Goal: Information Seeking & Learning: Learn about a topic

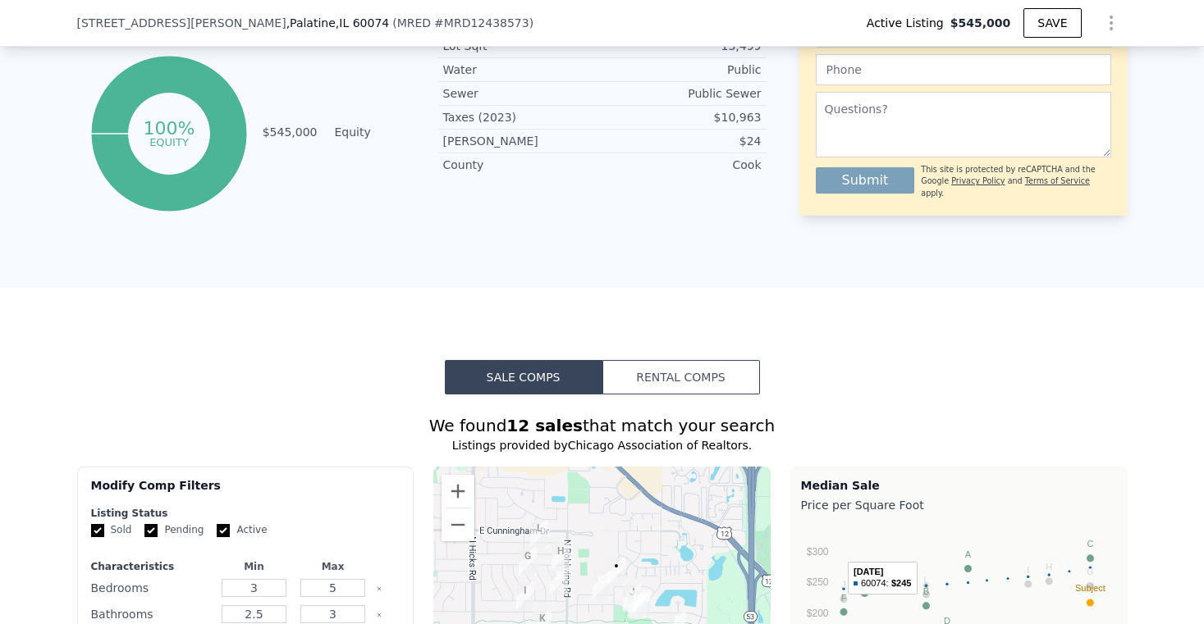
scroll to position [1154, 0]
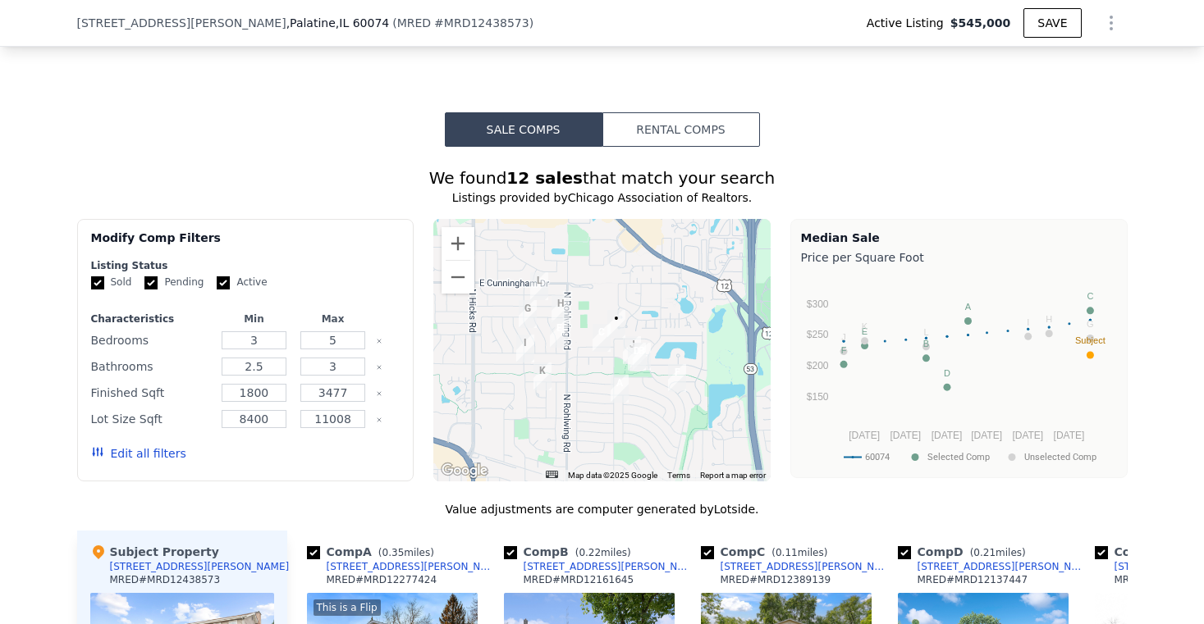
click at [145, 290] on input "Pending" at bounding box center [150, 283] width 13 height 13
checkbox input "false"
click at [219, 290] on input "Active" at bounding box center [223, 283] width 13 height 13
checkbox input "false"
drag, startPoint x: 262, startPoint y: 354, endPoint x: 233, endPoint y: 356, distance: 28.8
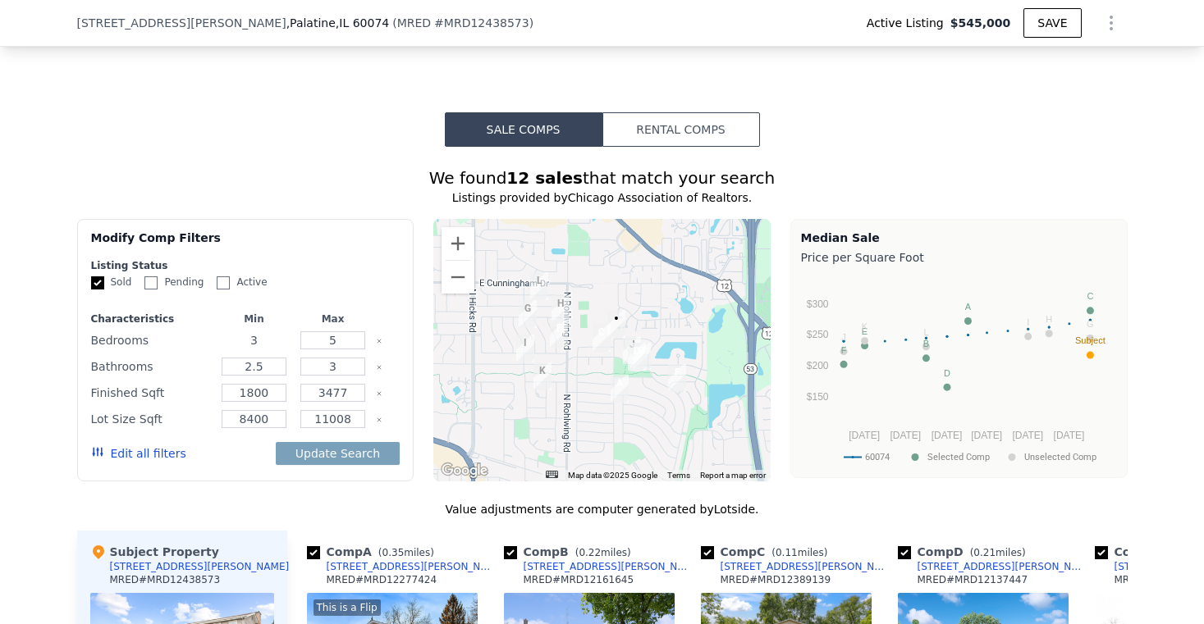
click at [233, 350] on input "3" at bounding box center [254, 340] width 65 height 18
type input "43"
drag, startPoint x: 266, startPoint y: 383, endPoint x: 185, endPoint y: 375, distance: 80.8
click at [185, 375] on div "Bathrooms 2.5 3" at bounding box center [245, 366] width 309 height 23
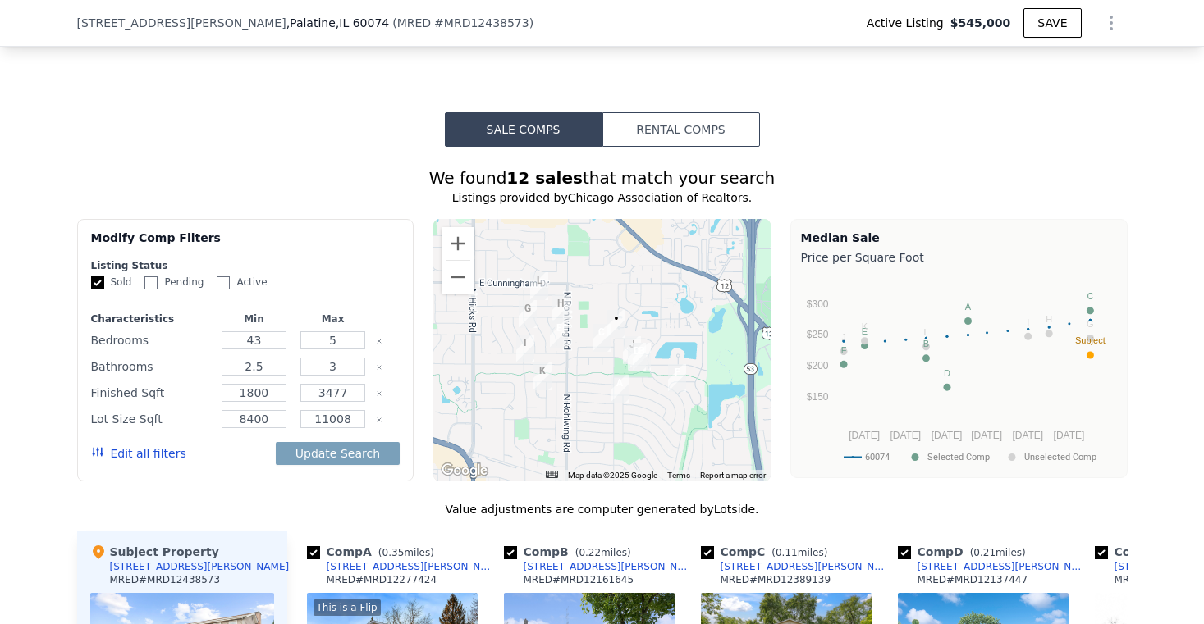
click at [255, 418] on div "Characteristics Min Max Bedrooms 43 5 Bathrooms 2.5 3 Finished Sqft 1800 3477 L…" at bounding box center [245, 395] width 309 height 164
drag, startPoint x: 268, startPoint y: 405, endPoint x: 198, endPoint y: 400, distance: 70.7
click at [198, 400] on div "Finished Sqft 1800 3477" at bounding box center [245, 393] width 309 height 23
click at [198, 400] on div "Finished Sqft" at bounding box center [151, 393] width 121 height 23
click at [314, 423] on input "11008" at bounding box center [332, 419] width 65 height 18
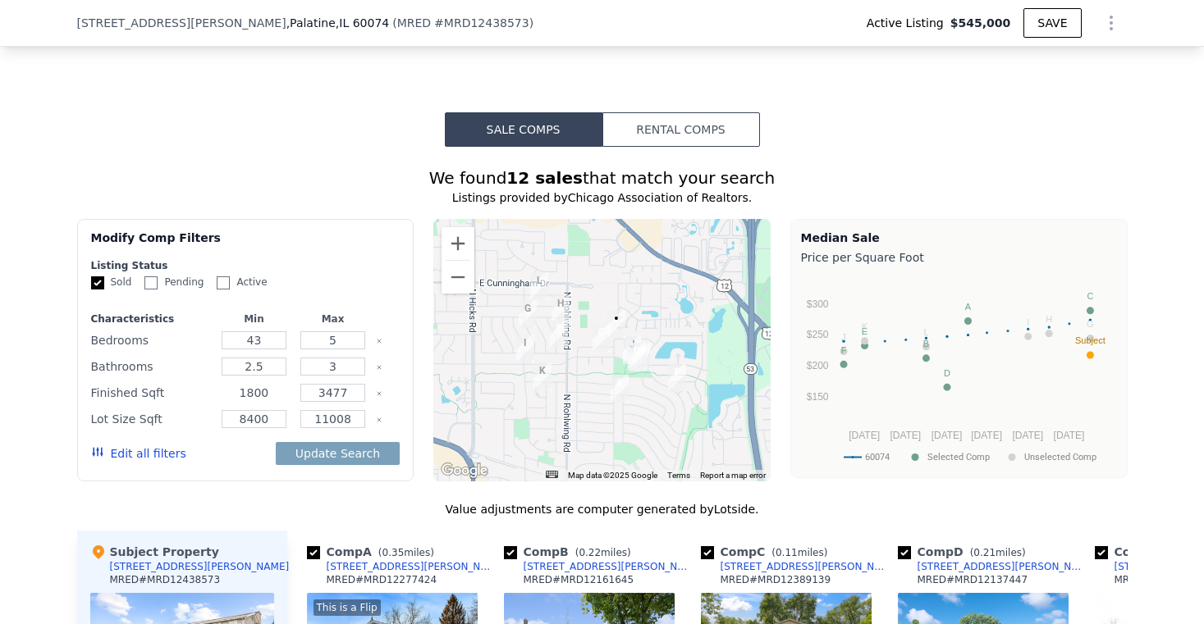
drag, startPoint x: 269, startPoint y: 401, endPoint x: 222, endPoint y: 399, distance: 47.7
click at [222, 399] on input "1800" at bounding box center [254, 393] width 65 height 18
type input "2500"
click at [237, 428] on input "8400" at bounding box center [254, 419] width 65 height 18
type input "8400"
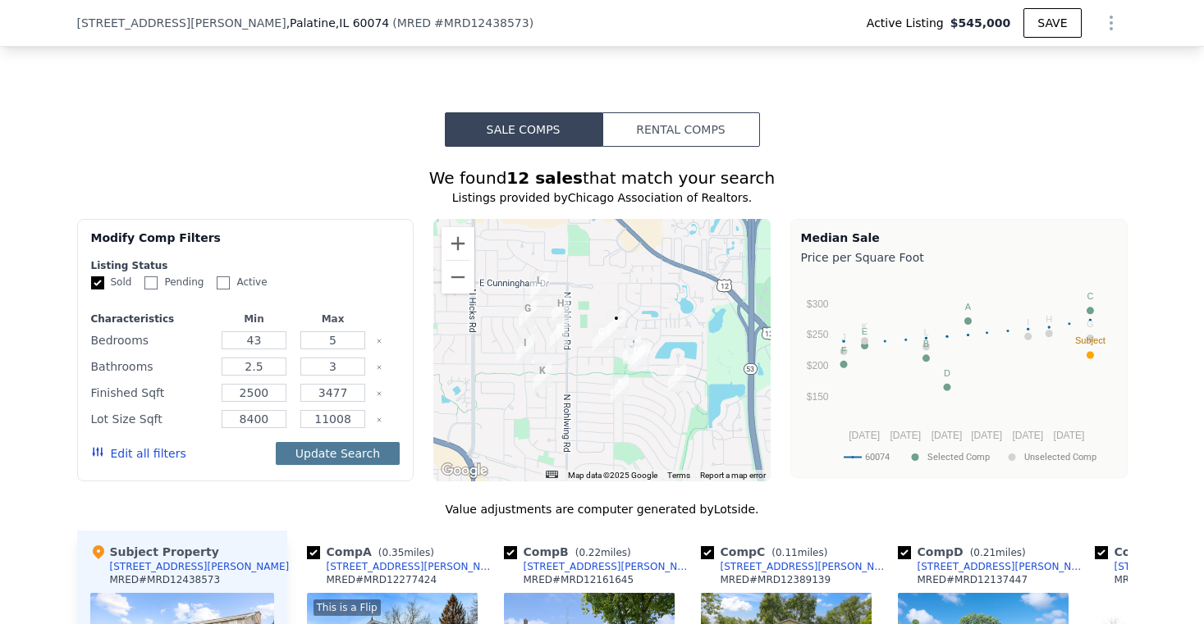
click at [309, 463] on button "Update Search" at bounding box center [338, 453] width 124 height 23
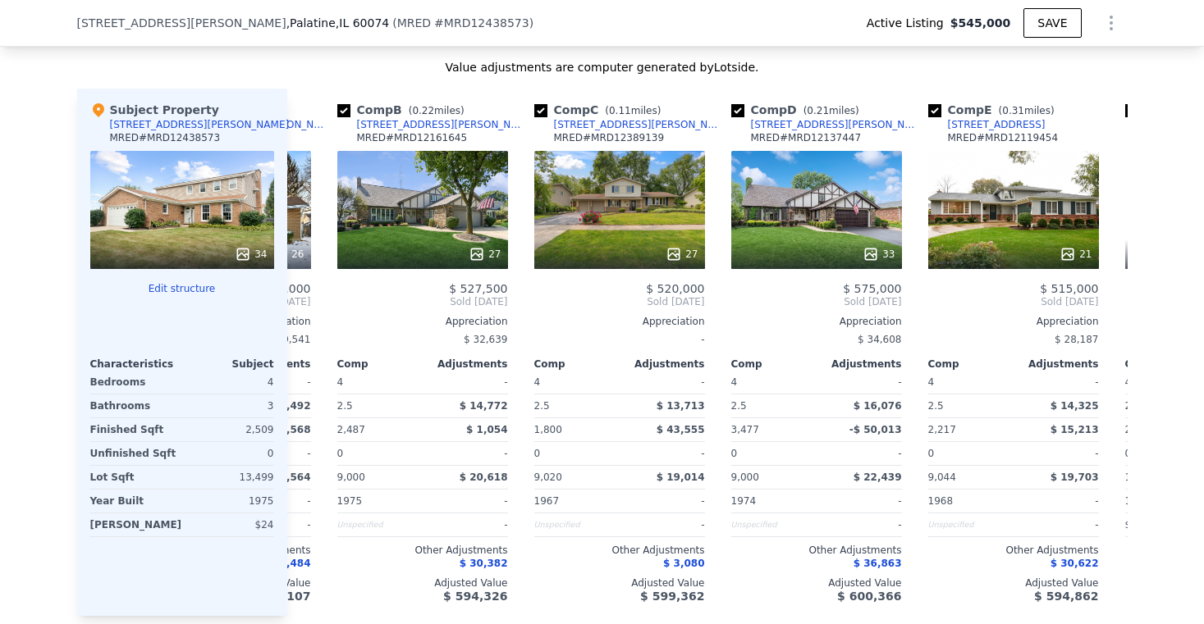
scroll to position [0, 190]
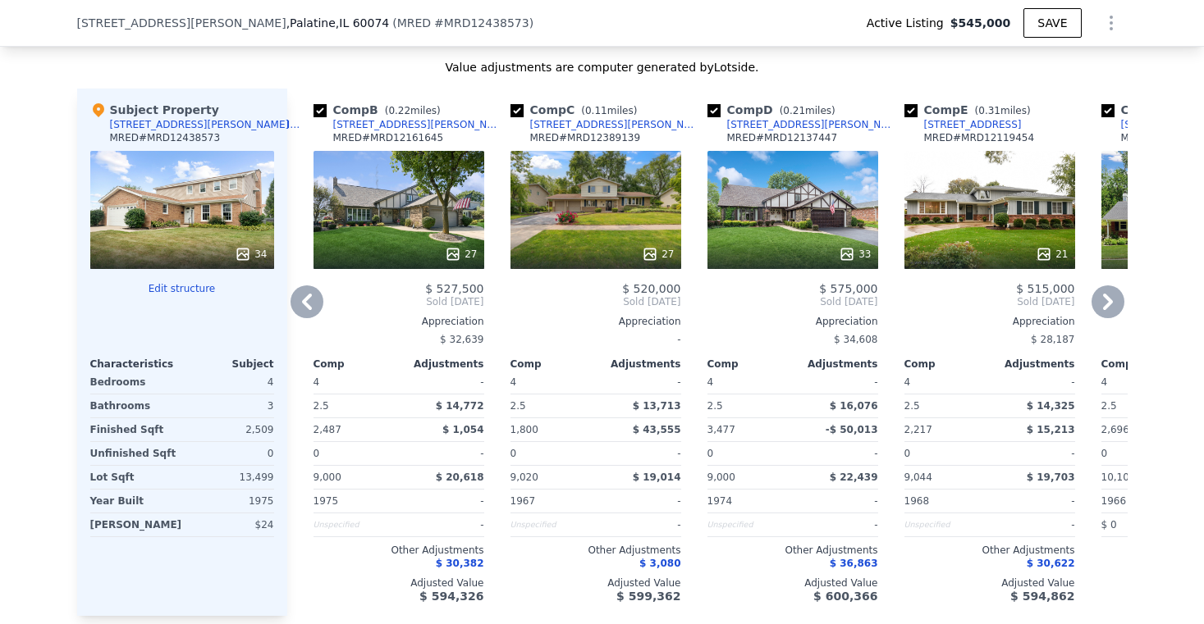
click at [428, 202] on div "27" at bounding box center [398, 210] width 171 height 118
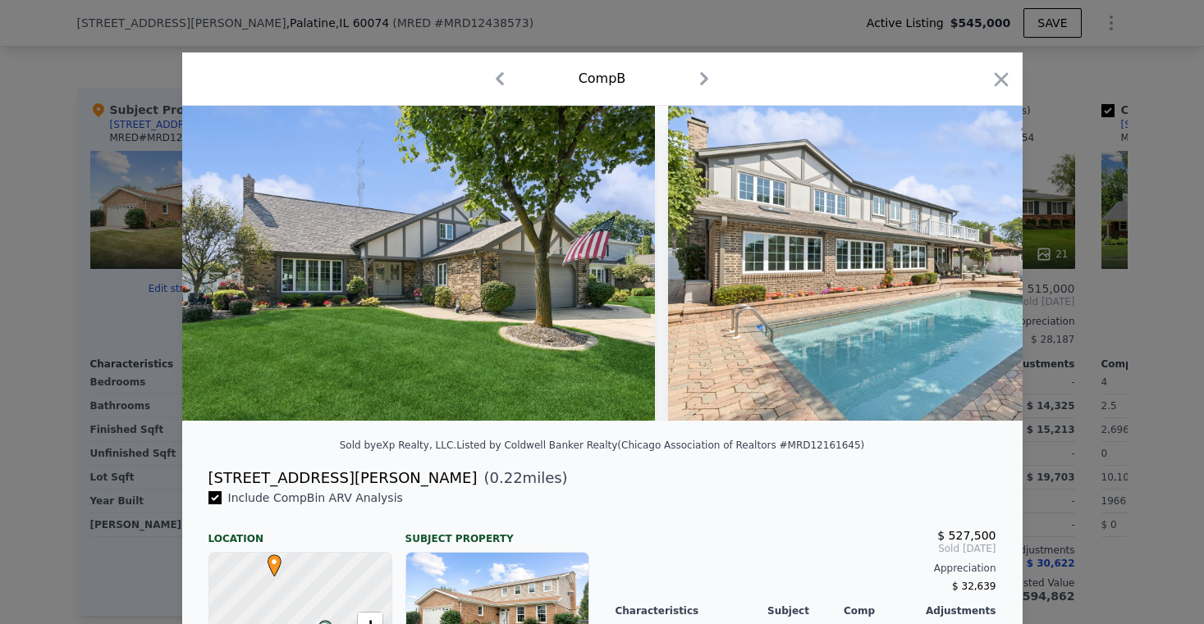
click at [994, 80] on icon "button" at bounding box center [1001, 79] width 14 height 14
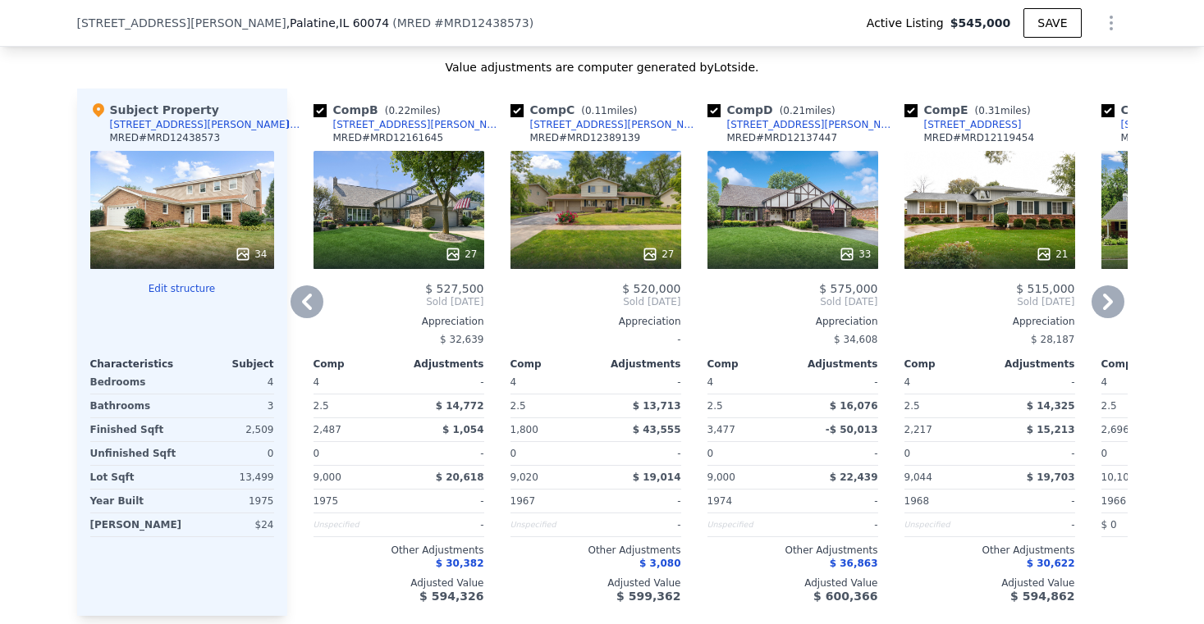
click at [426, 235] on div "27" at bounding box center [398, 210] width 171 height 118
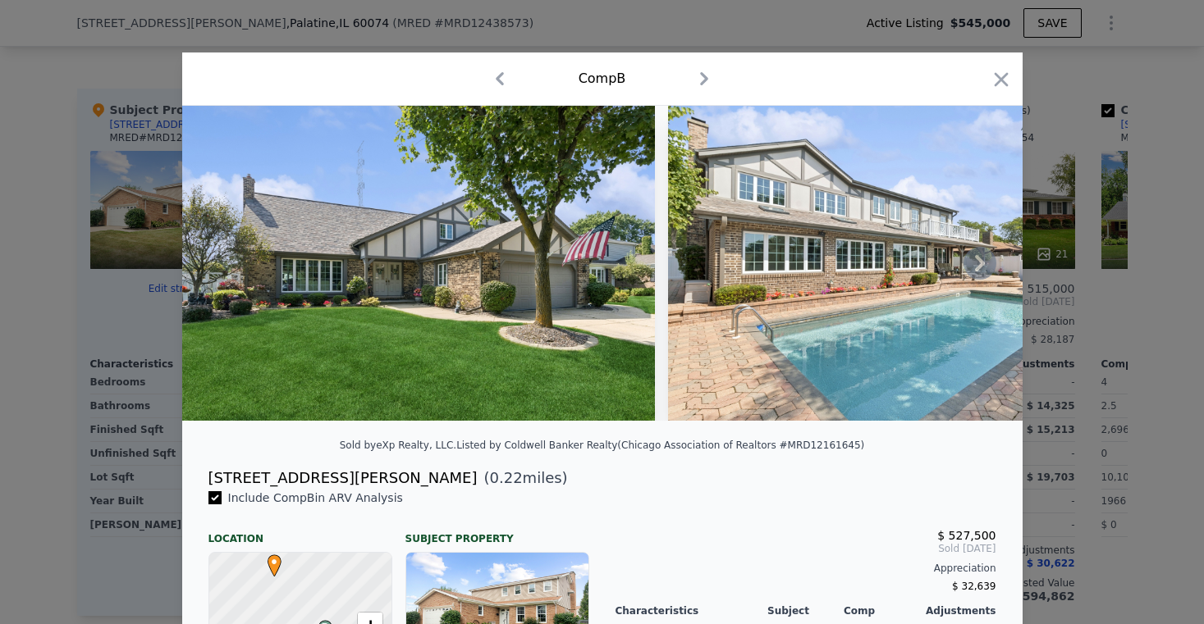
click at [972, 268] on icon at bounding box center [979, 263] width 33 height 33
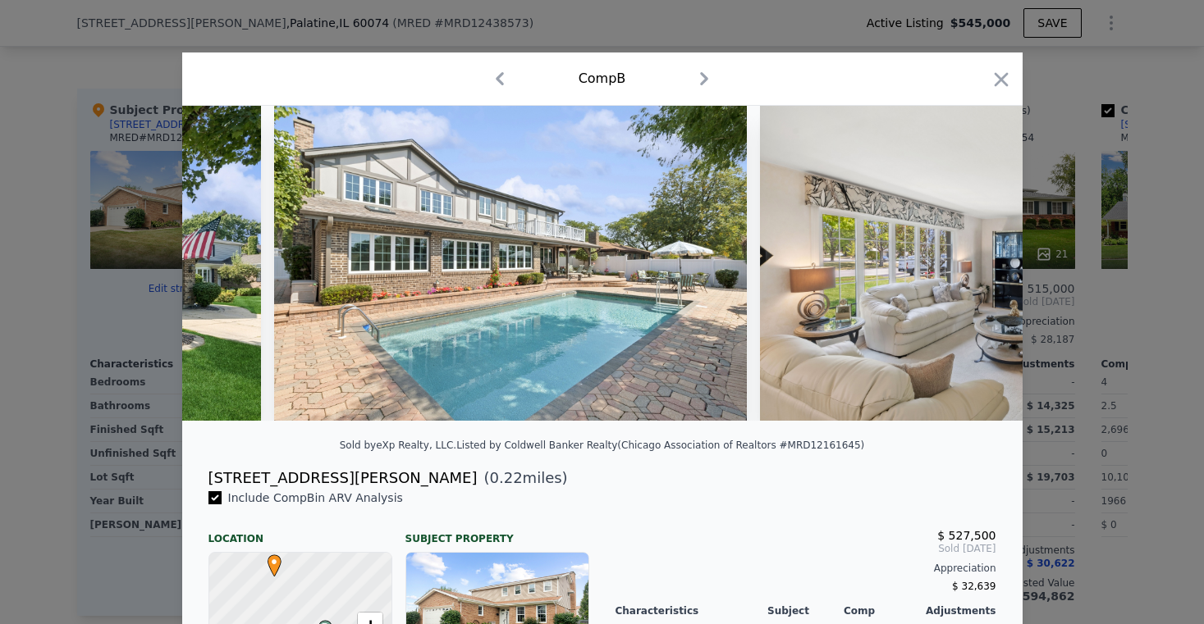
click at [972, 268] on img at bounding box center [996, 263] width 473 height 315
click at [964, 268] on icon at bounding box center [979, 263] width 33 height 33
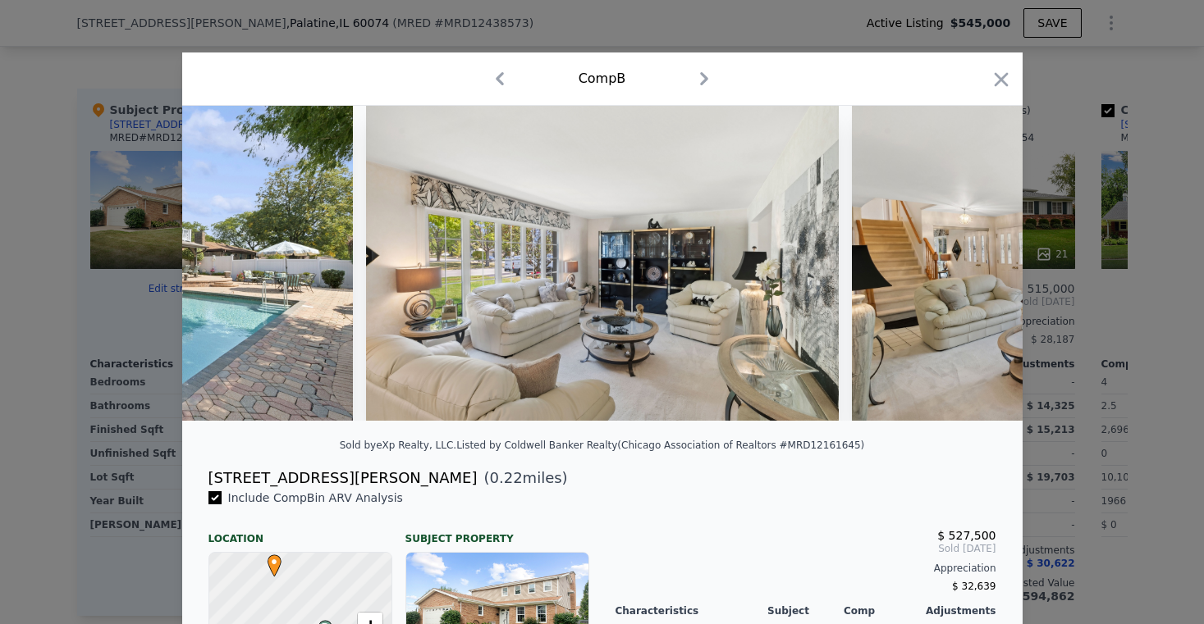
click at [964, 268] on img at bounding box center [1088, 263] width 473 height 315
click at [969, 268] on icon at bounding box center [979, 263] width 33 height 33
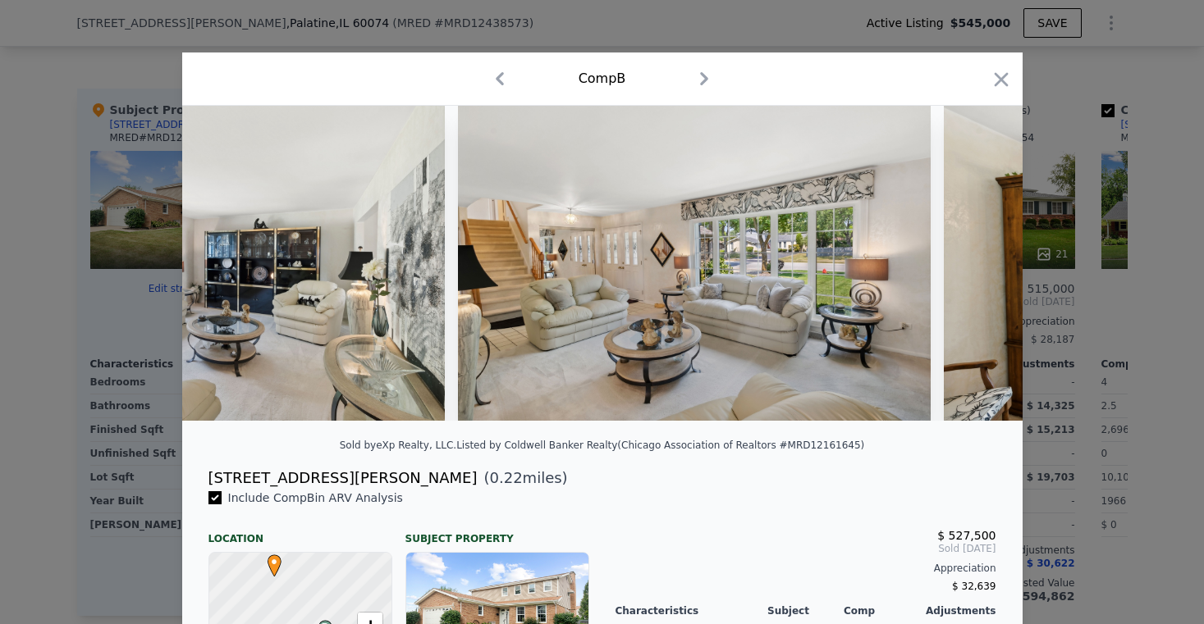
click at [969, 268] on img at bounding box center [1180, 263] width 473 height 315
click at [971, 267] on icon at bounding box center [979, 263] width 33 height 33
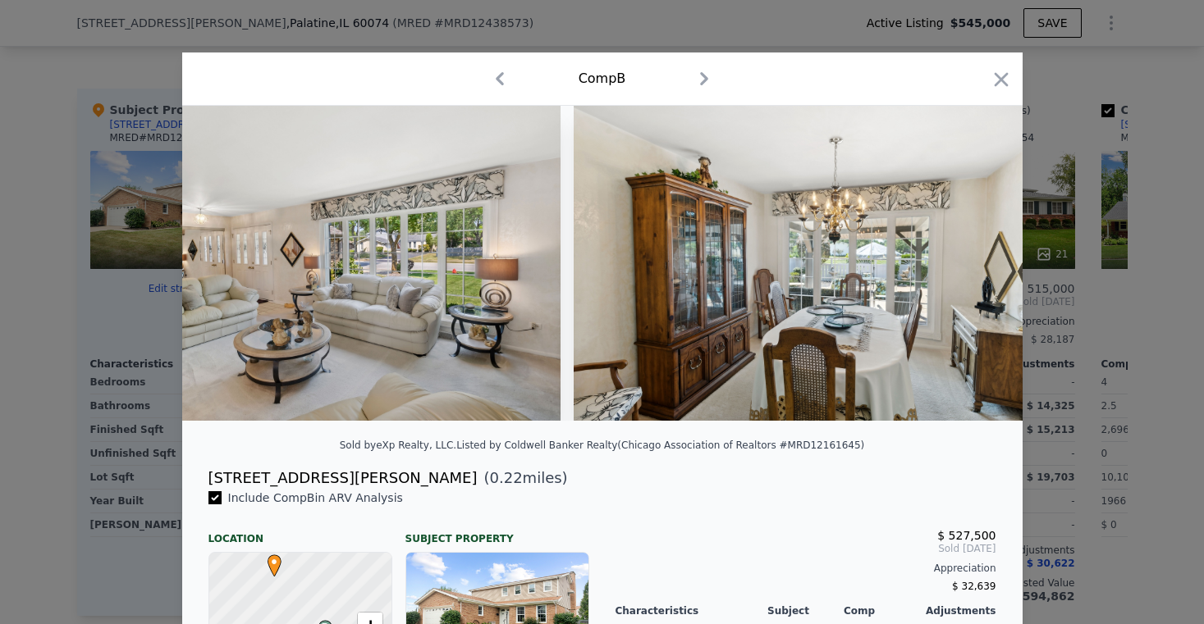
scroll to position [0, 1575]
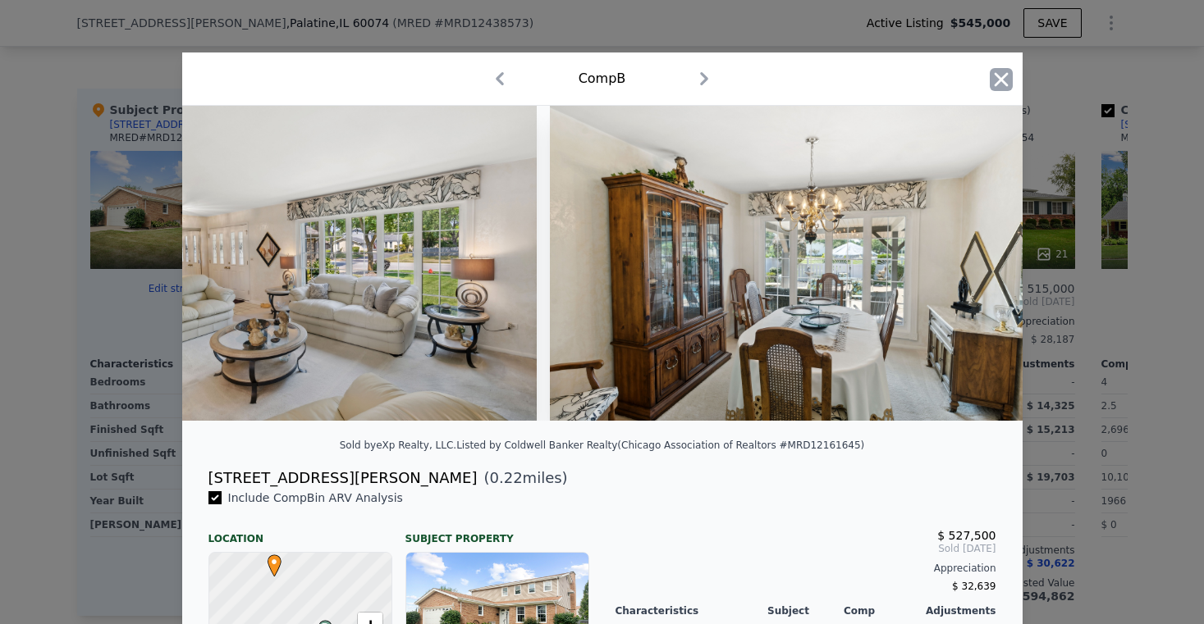
click at [990, 77] on icon "button" at bounding box center [1001, 79] width 23 height 23
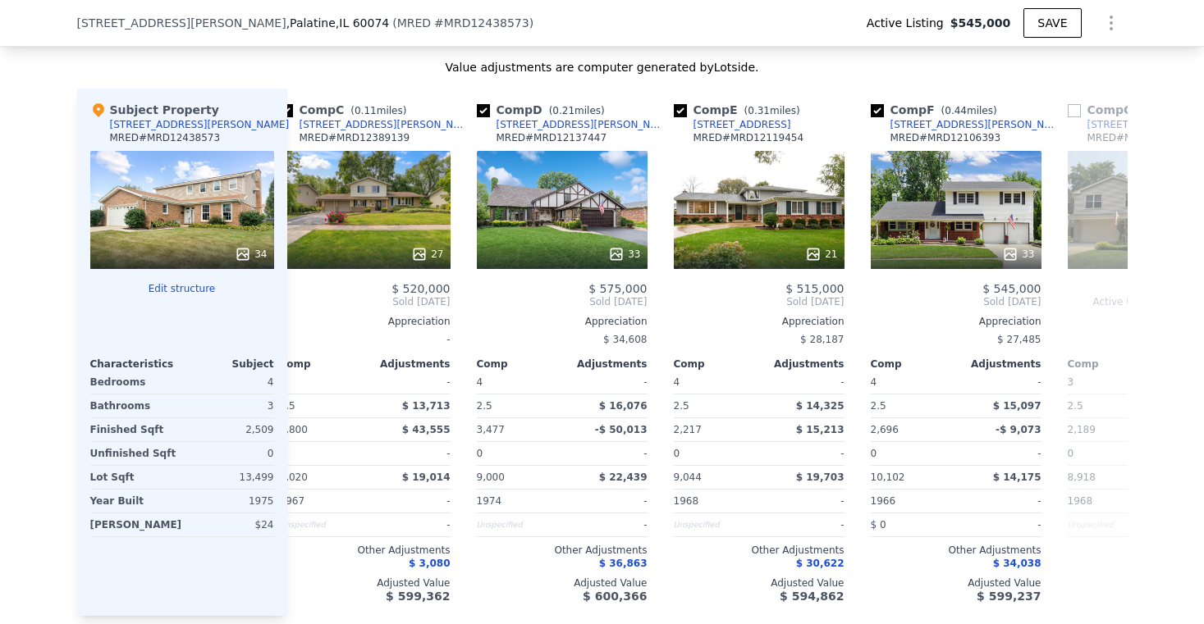
scroll to position [0, 414]
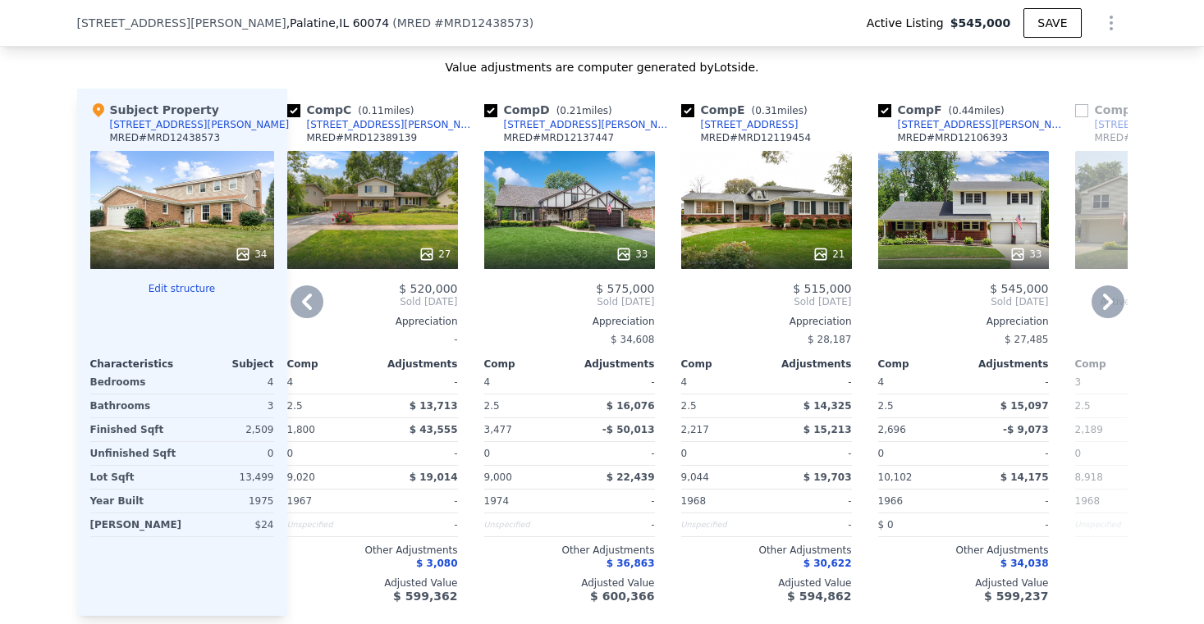
click at [389, 203] on div "27" at bounding box center [372, 210] width 171 height 118
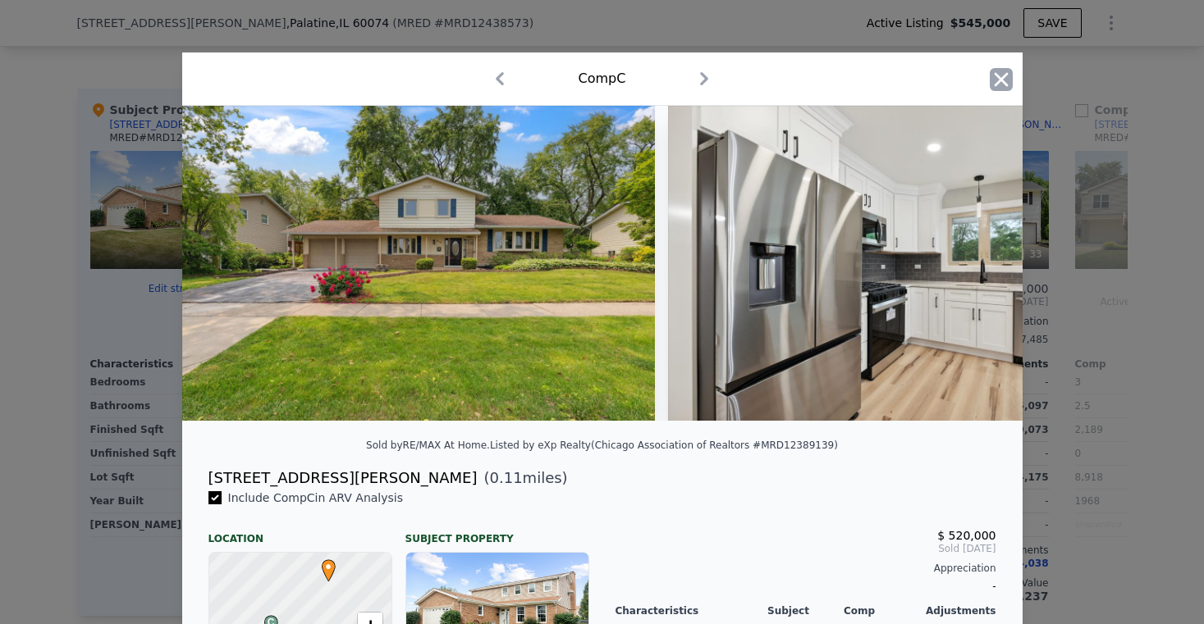
click at [990, 80] on icon "button" at bounding box center [1001, 79] width 23 height 23
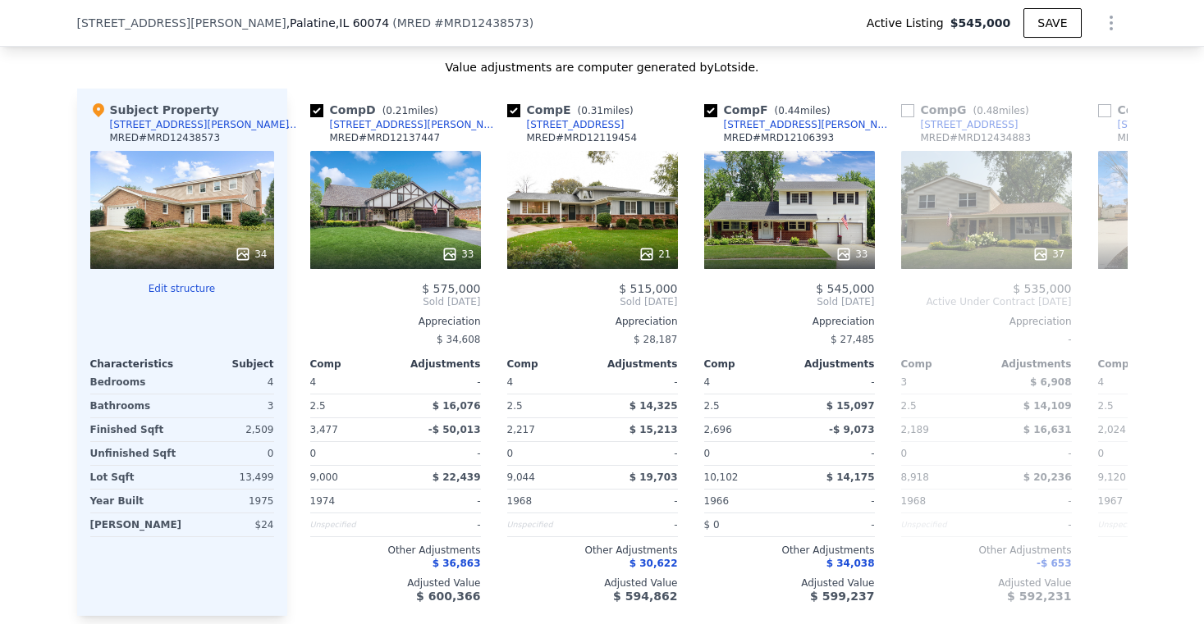
scroll to position [0, 598]
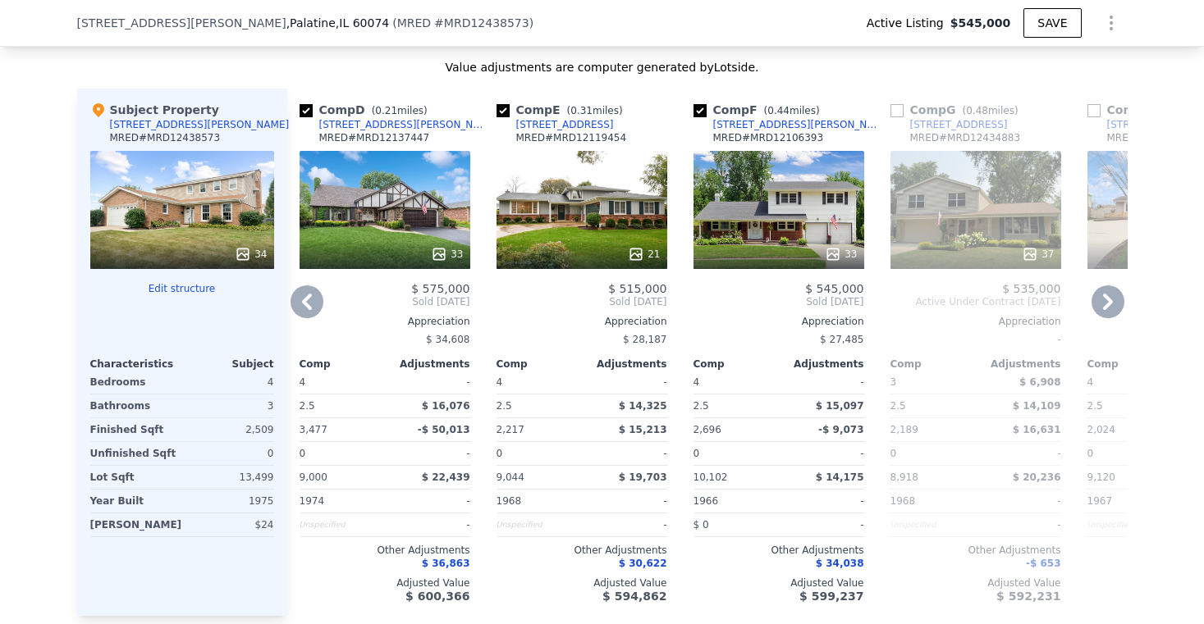
click at [388, 203] on div "33" at bounding box center [384, 210] width 171 height 118
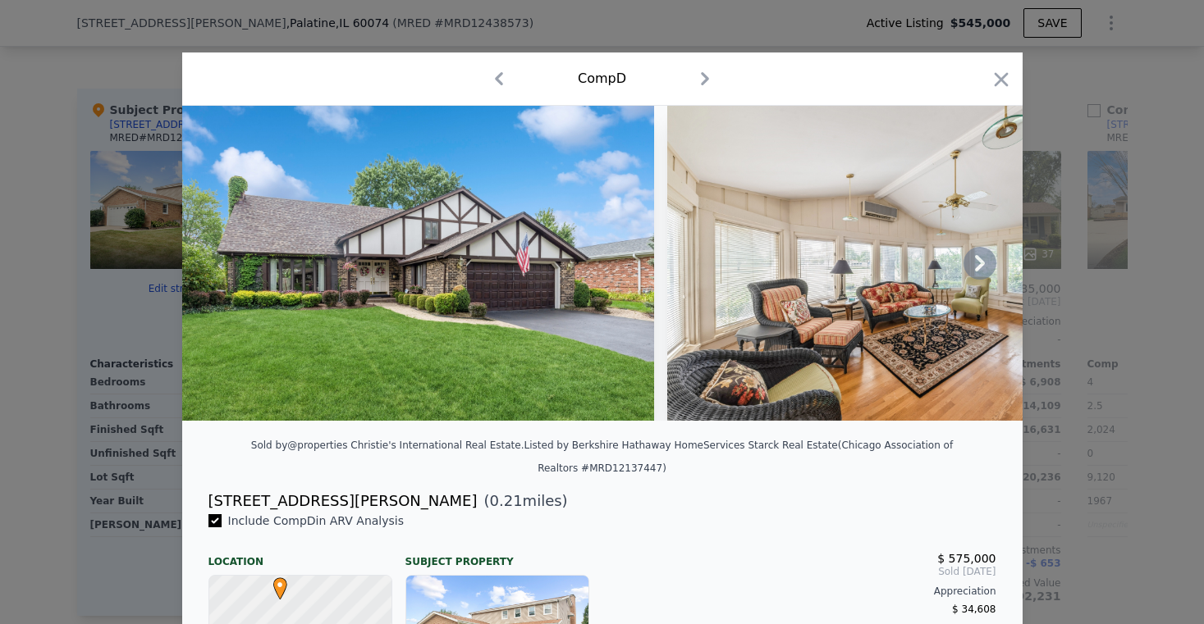
click at [975, 267] on icon at bounding box center [980, 263] width 10 height 16
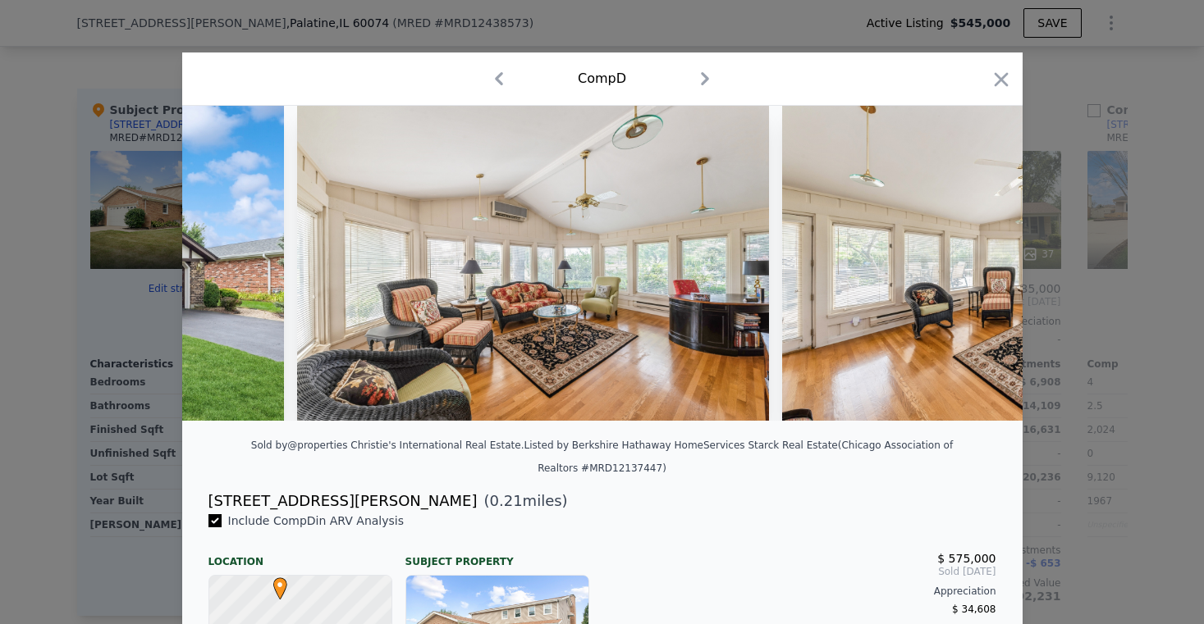
scroll to position [0, 394]
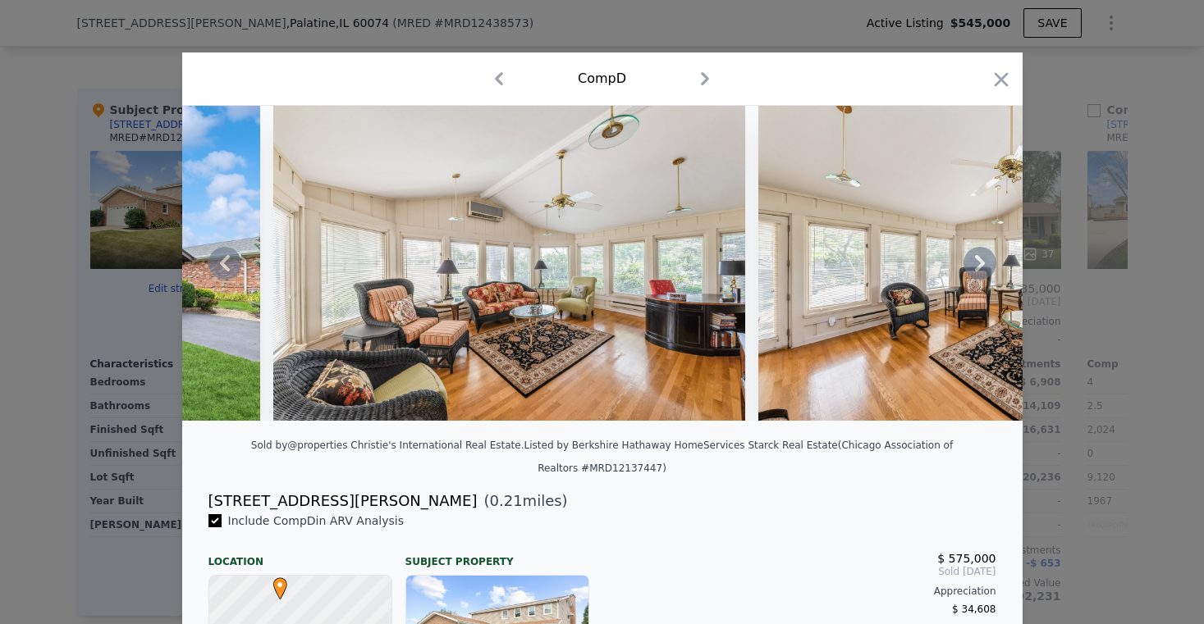
click at [975, 267] on icon at bounding box center [980, 263] width 10 height 16
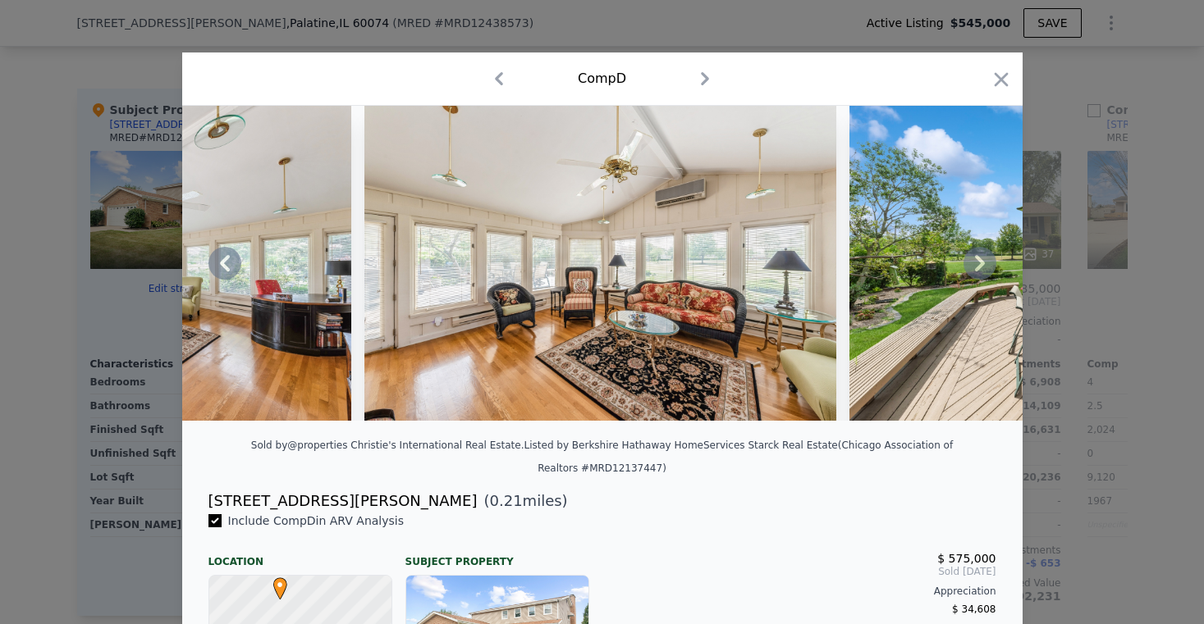
click at [975, 267] on icon at bounding box center [980, 263] width 10 height 16
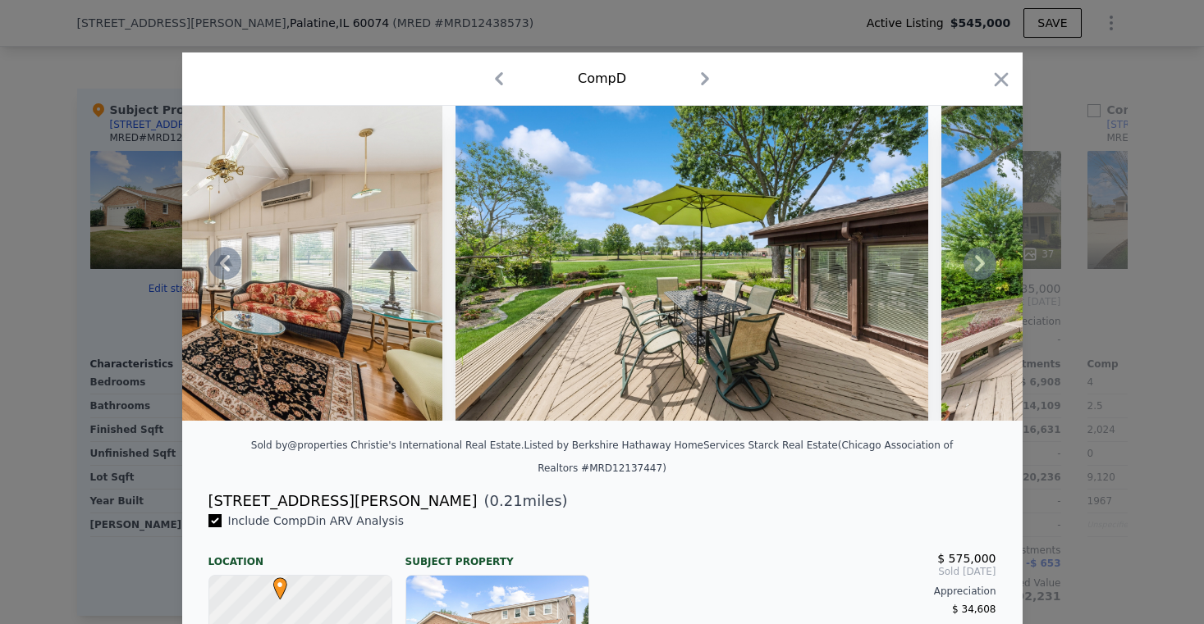
click at [975, 267] on icon at bounding box center [980, 263] width 10 height 16
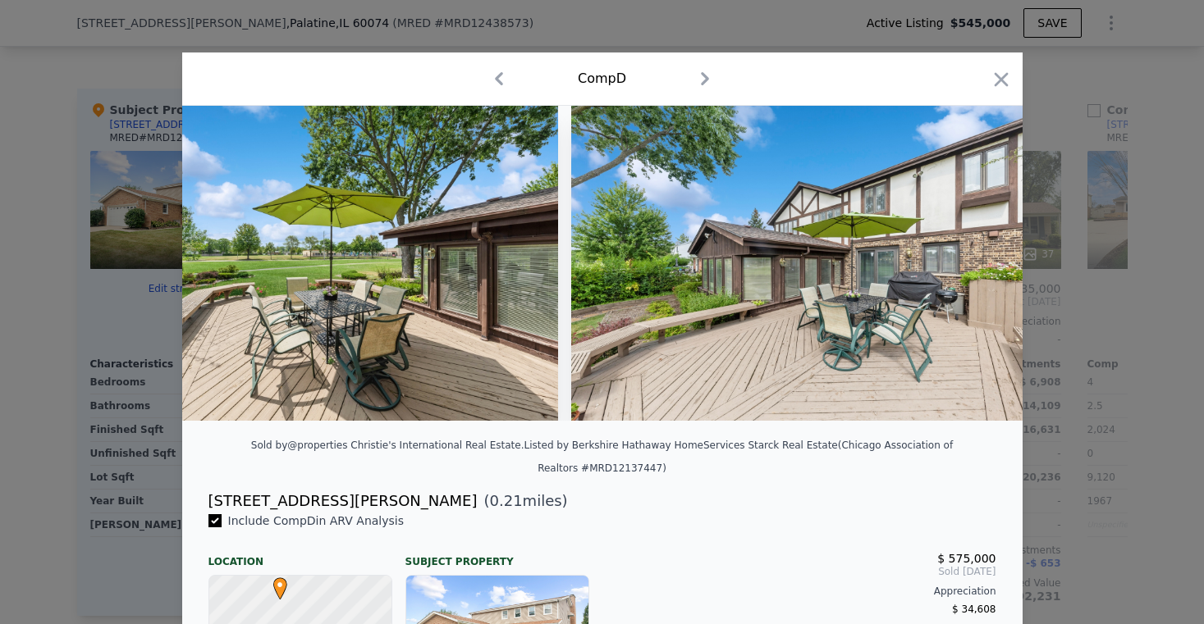
scroll to position [0, 1575]
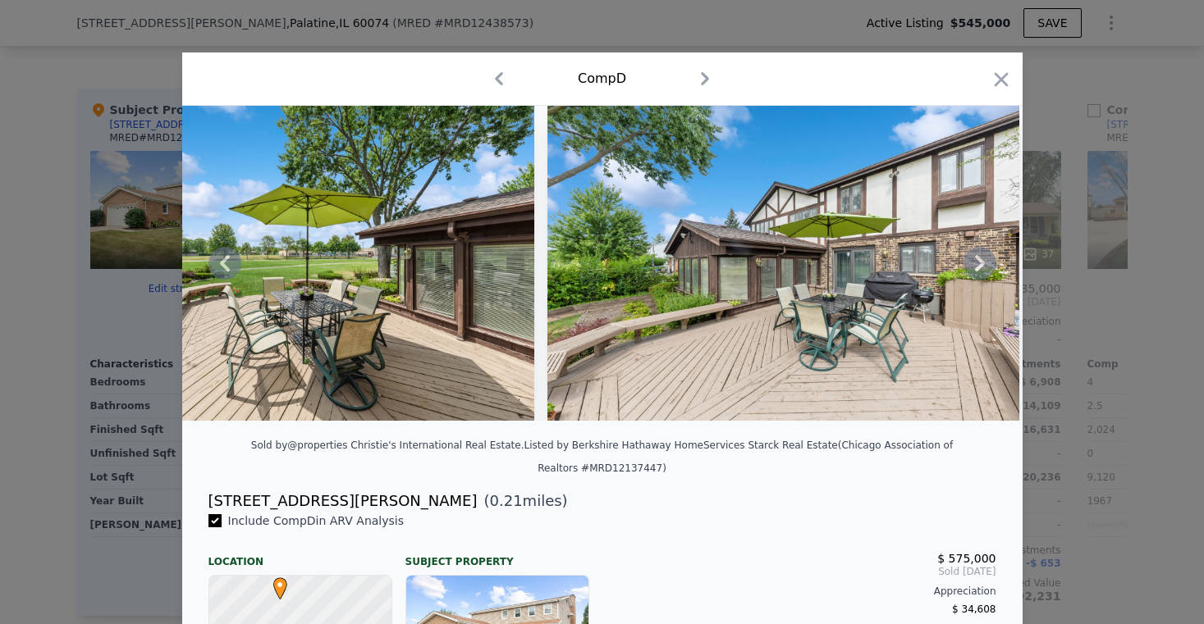
click at [975, 267] on icon at bounding box center [980, 263] width 10 height 16
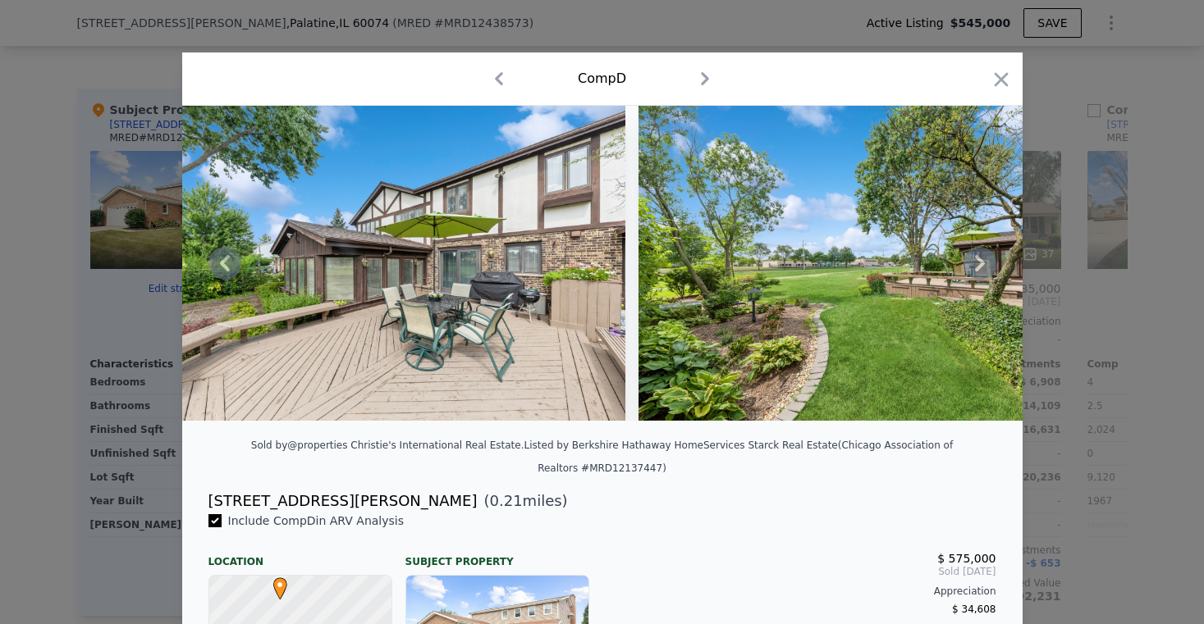
click at [975, 267] on icon at bounding box center [980, 263] width 10 height 16
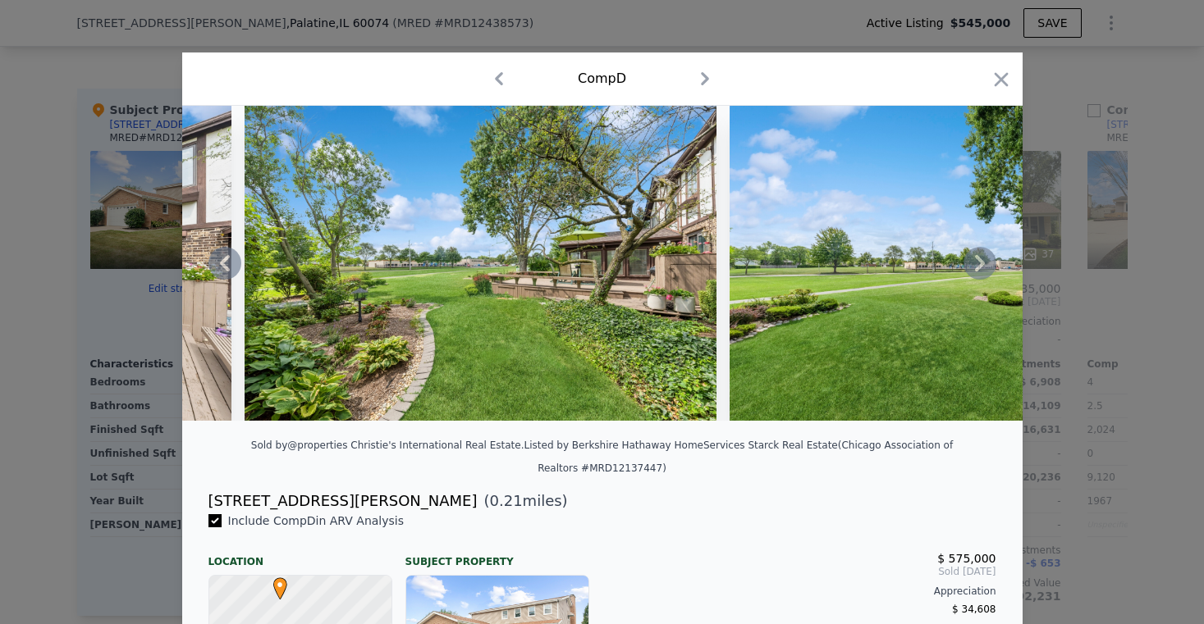
click at [975, 267] on icon at bounding box center [980, 263] width 10 height 16
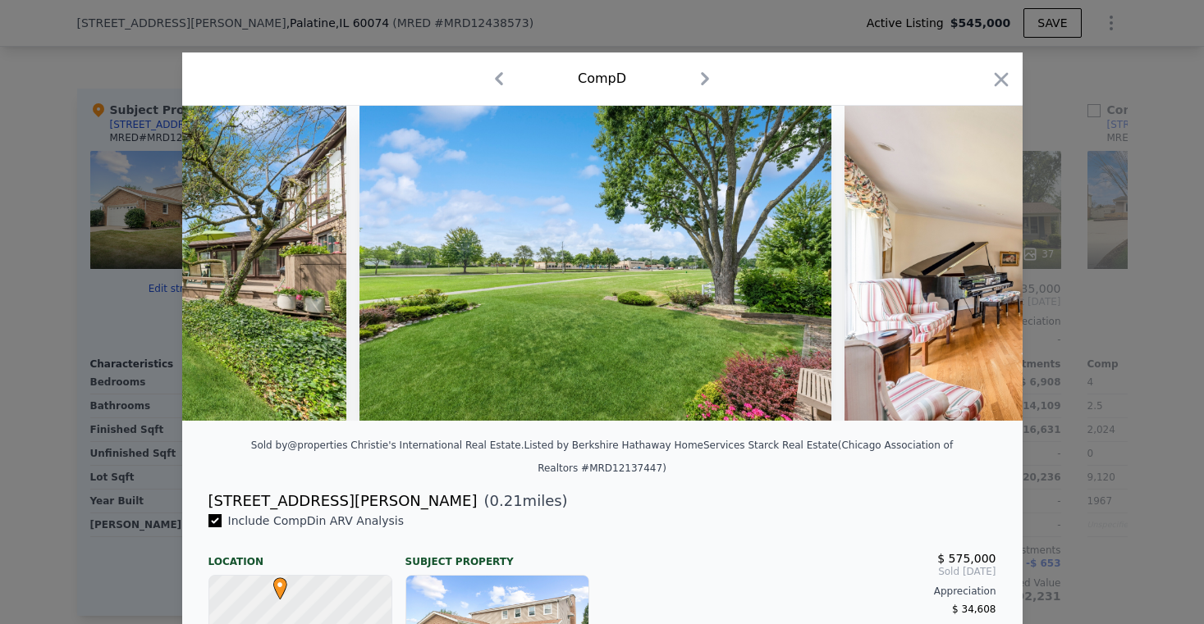
scroll to position [0, 2757]
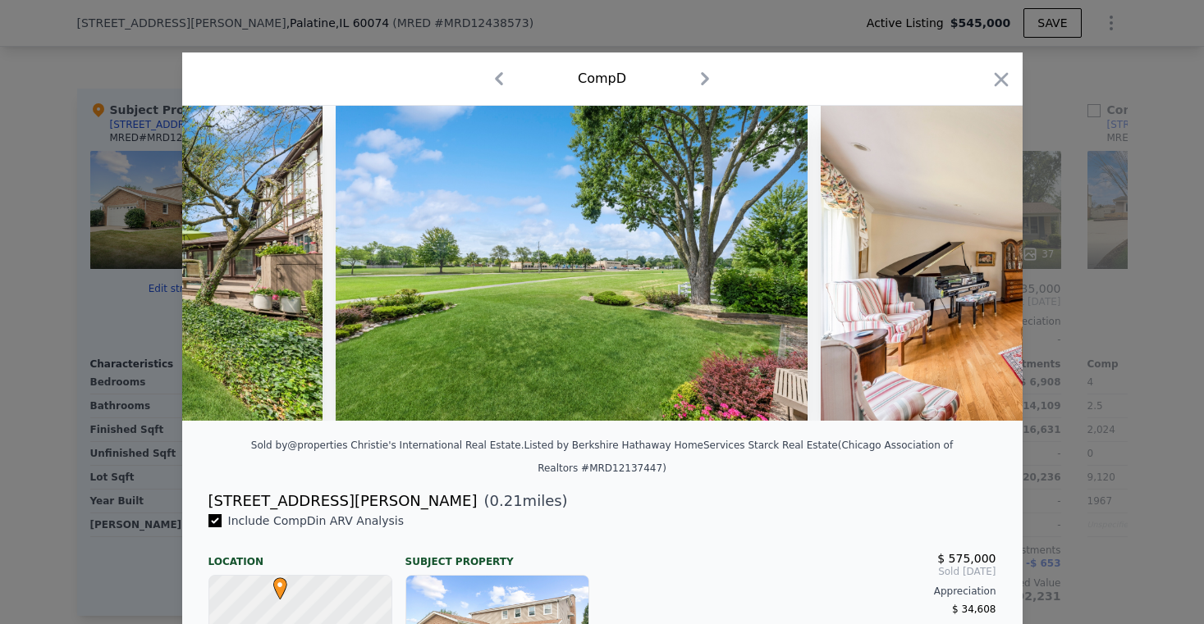
click at [975, 267] on img at bounding box center [1057, 263] width 472 height 315
click at [975, 267] on icon at bounding box center [980, 263] width 10 height 16
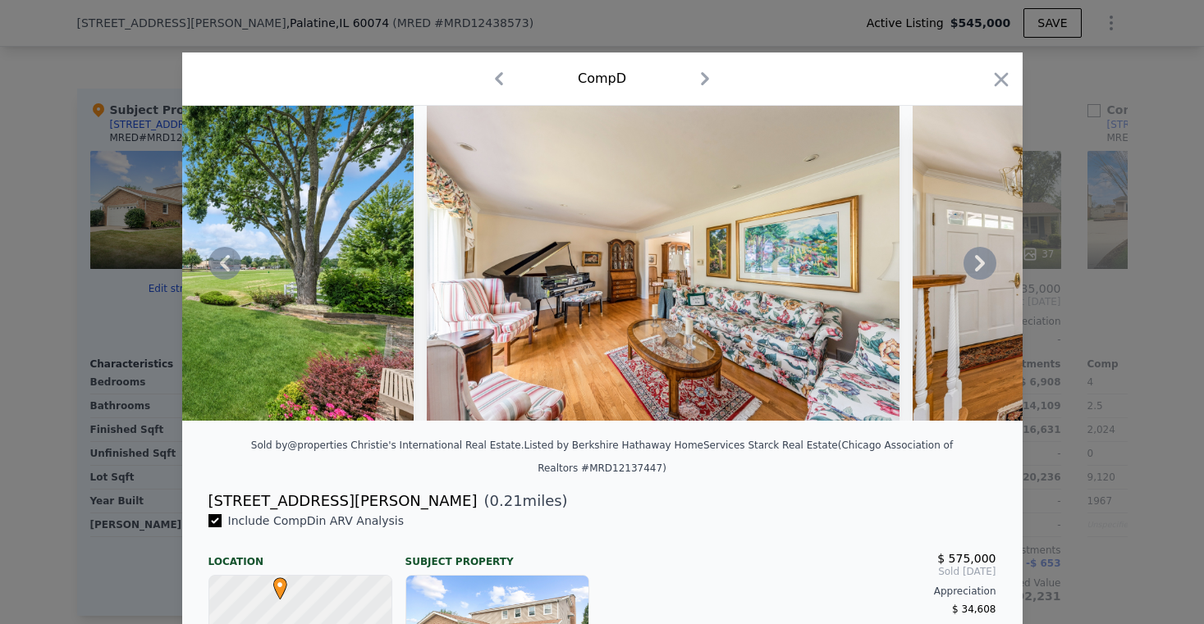
click at [975, 267] on icon at bounding box center [980, 263] width 10 height 16
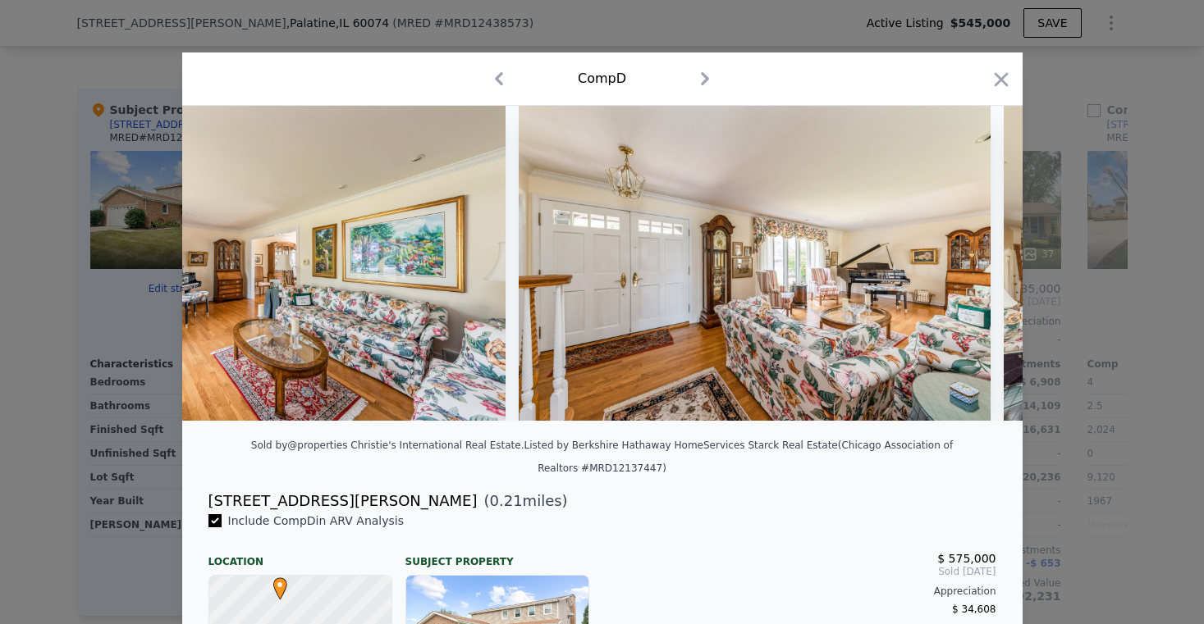
click at [975, 267] on img at bounding box center [755, 263] width 472 height 315
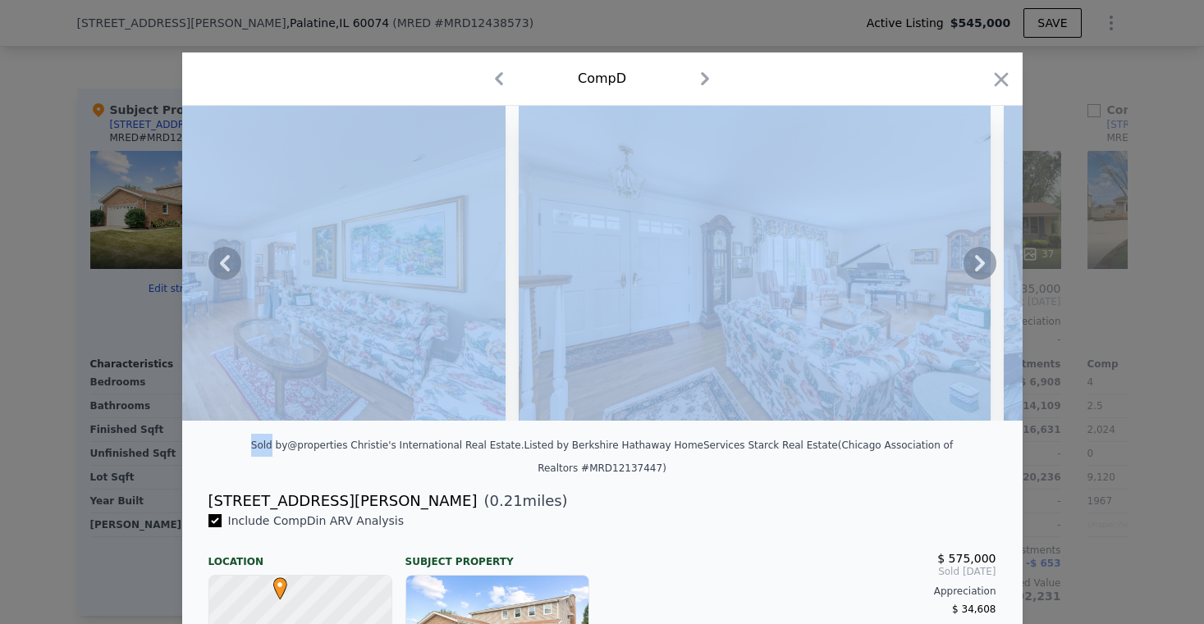
click at [975, 267] on icon at bounding box center [980, 263] width 10 height 16
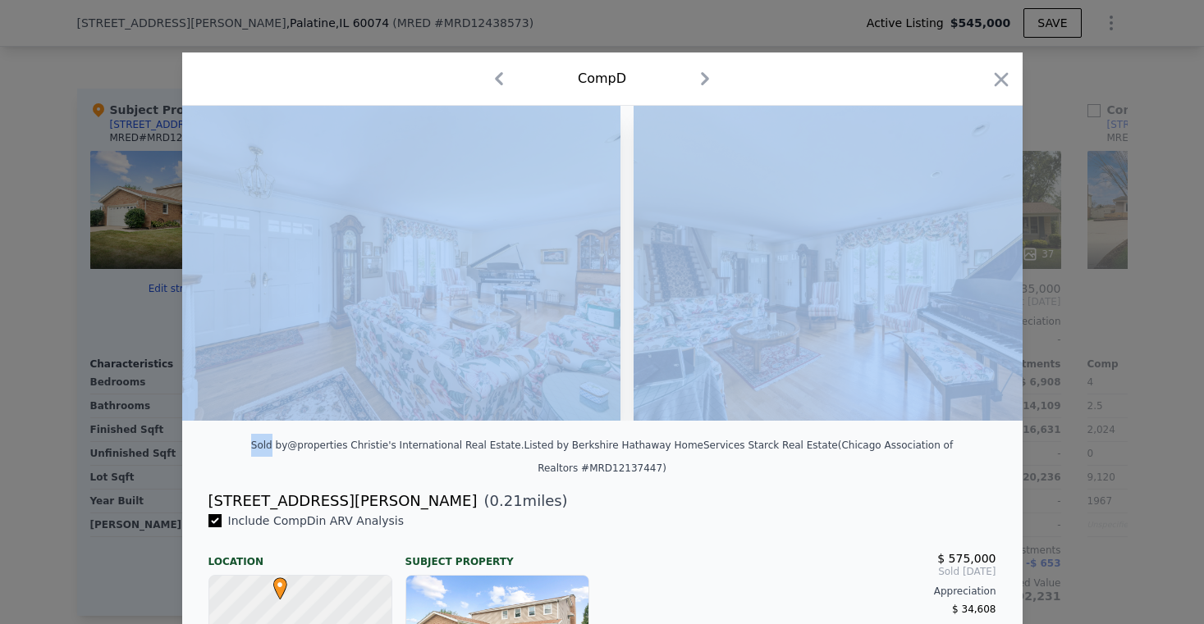
scroll to position [0, 3939]
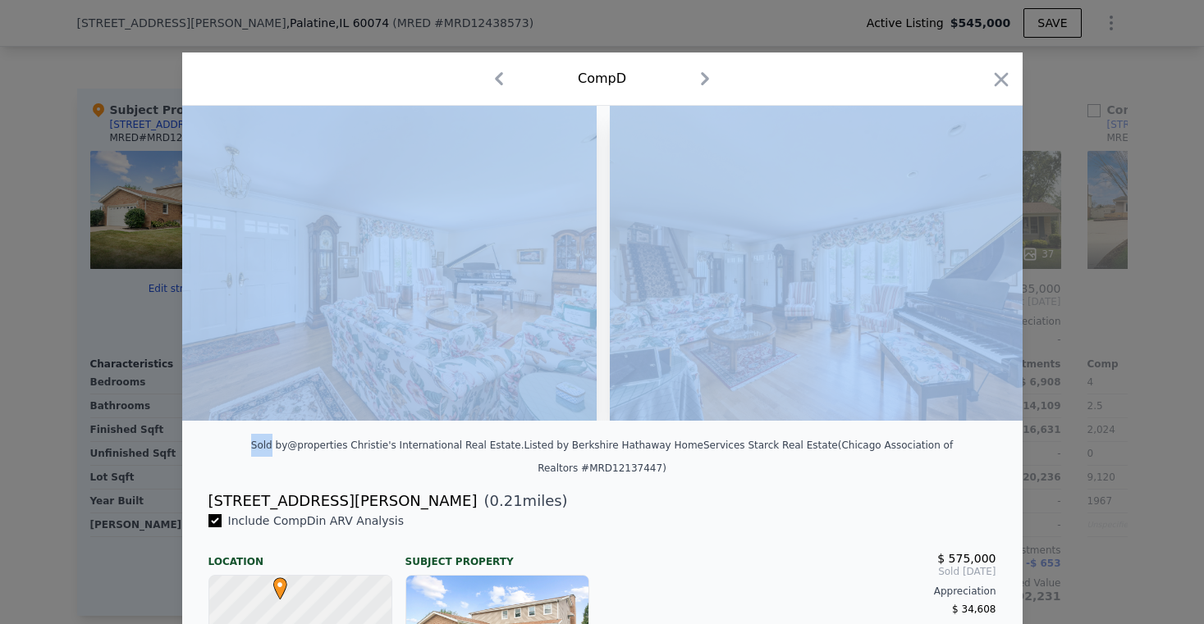
click at [975, 267] on img at bounding box center [846, 263] width 472 height 315
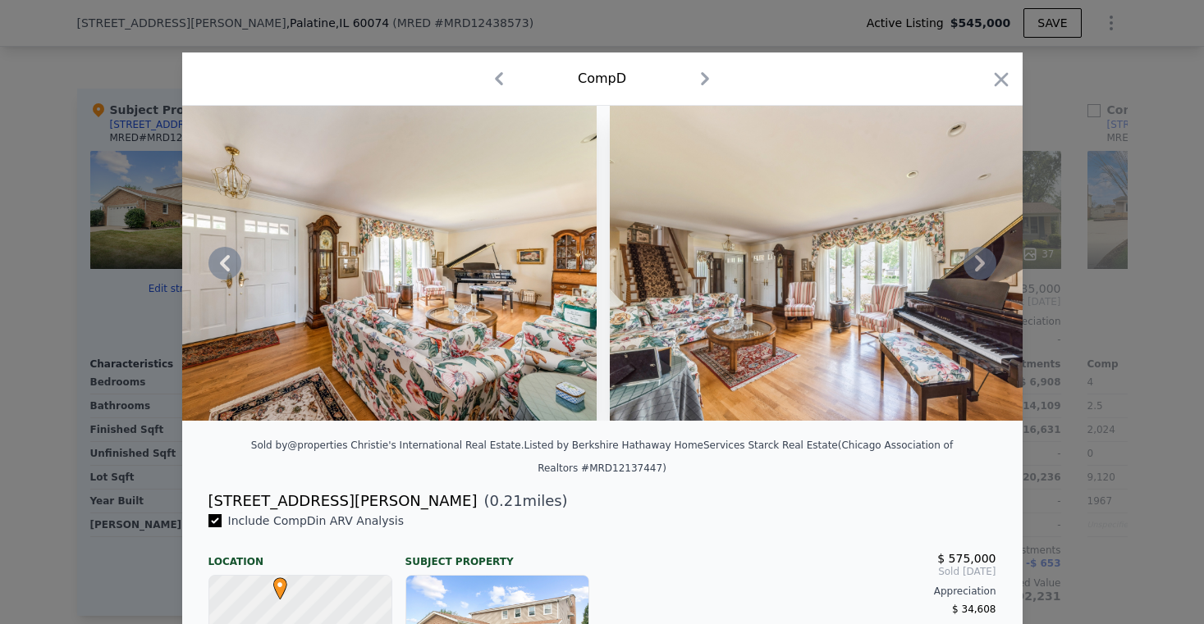
click at [876, 474] on div "Sold by @properties Christie's International Real Estate . Listed by Berkshire …" at bounding box center [602, 462] width 840 height 56
click at [975, 272] on icon at bounding box center [980, 263] width 10 height 16
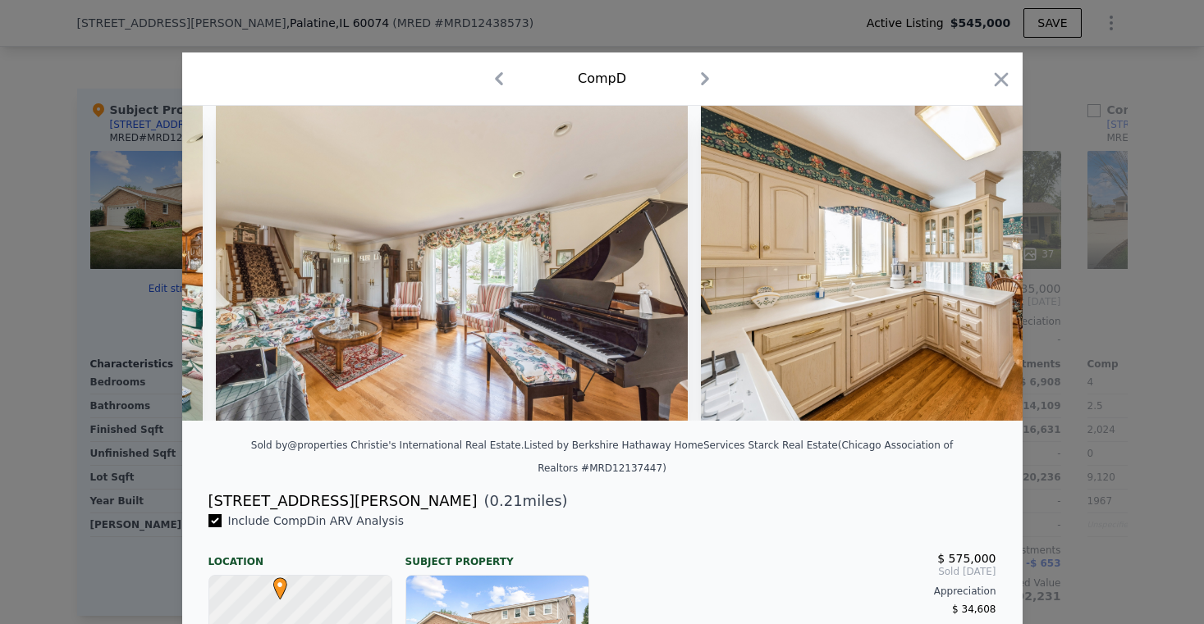
click at [969, 277] on img at bounding box center [937, 263] width 472 height 315
click at [969, 272] on icon at bounding box center [979, 263] width 33 height 33
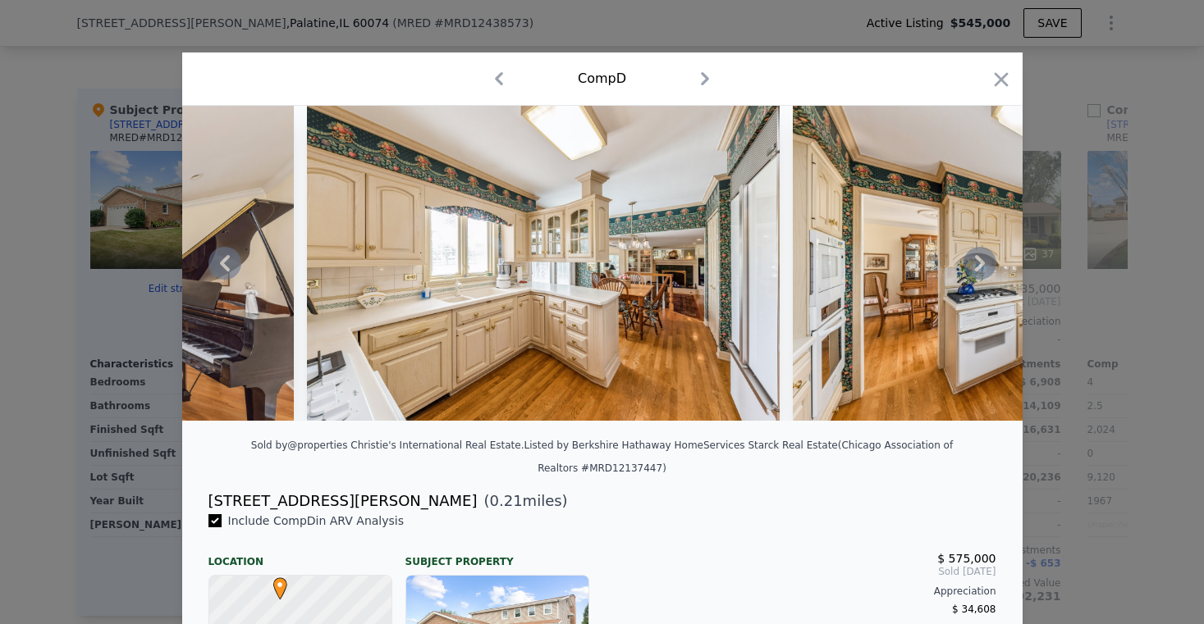
click at [969, 272] on icon at bounding box center [979, 263] width 33 height 33
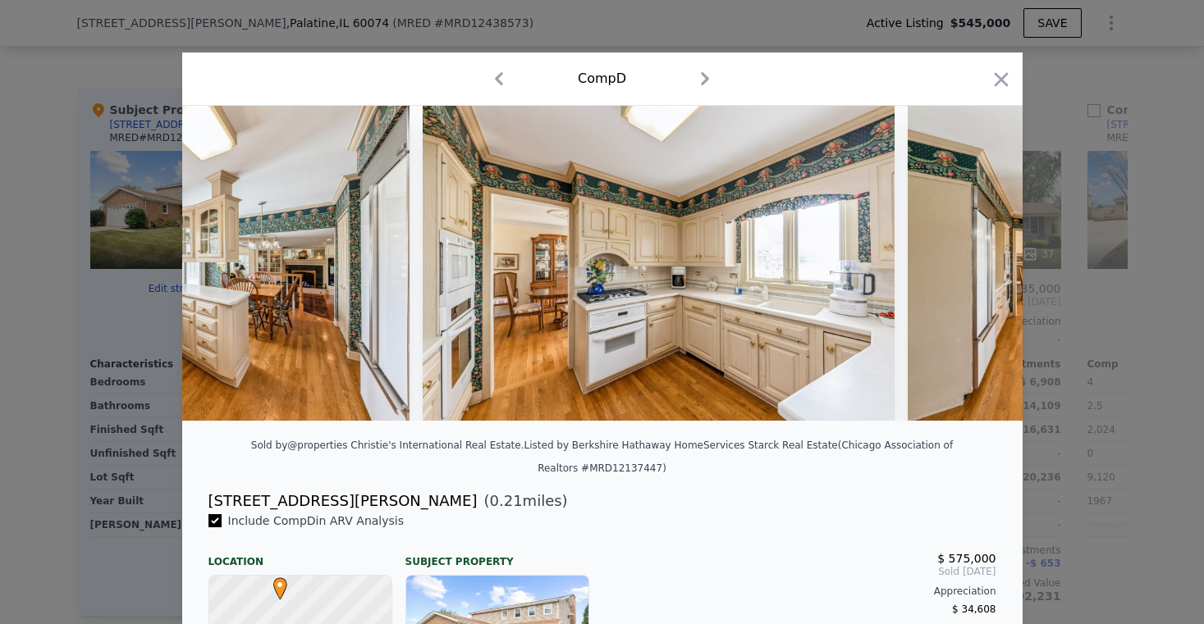
scroll to position [0, 5120]
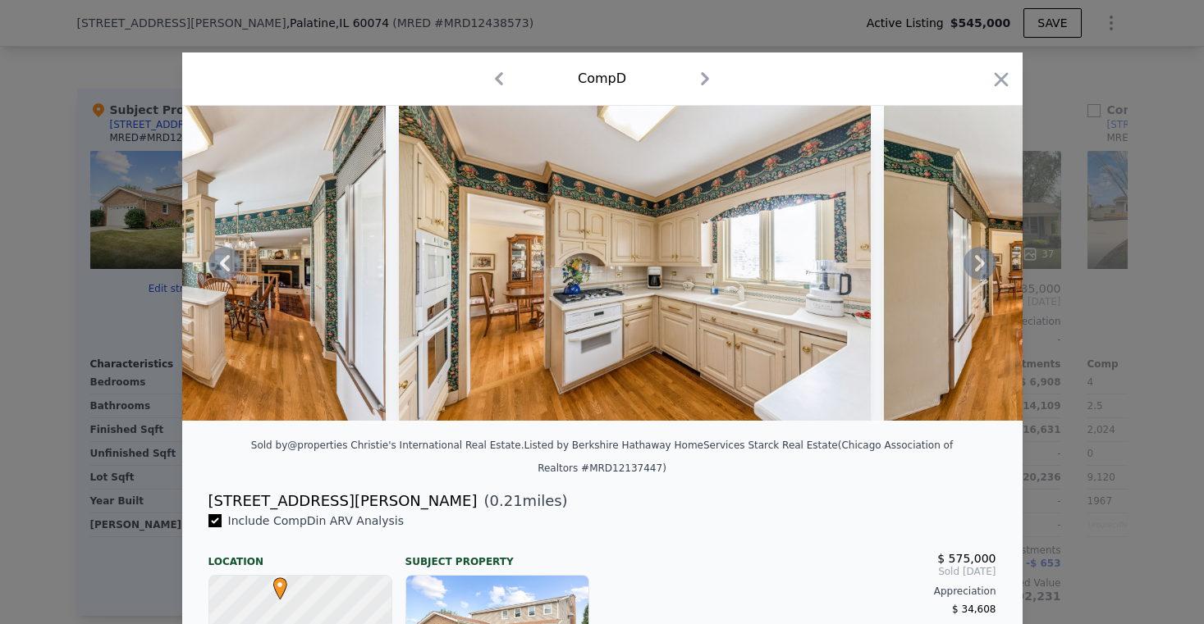
click at [971, 278] on icon at bounding box center [979, 263] width 33 height 33
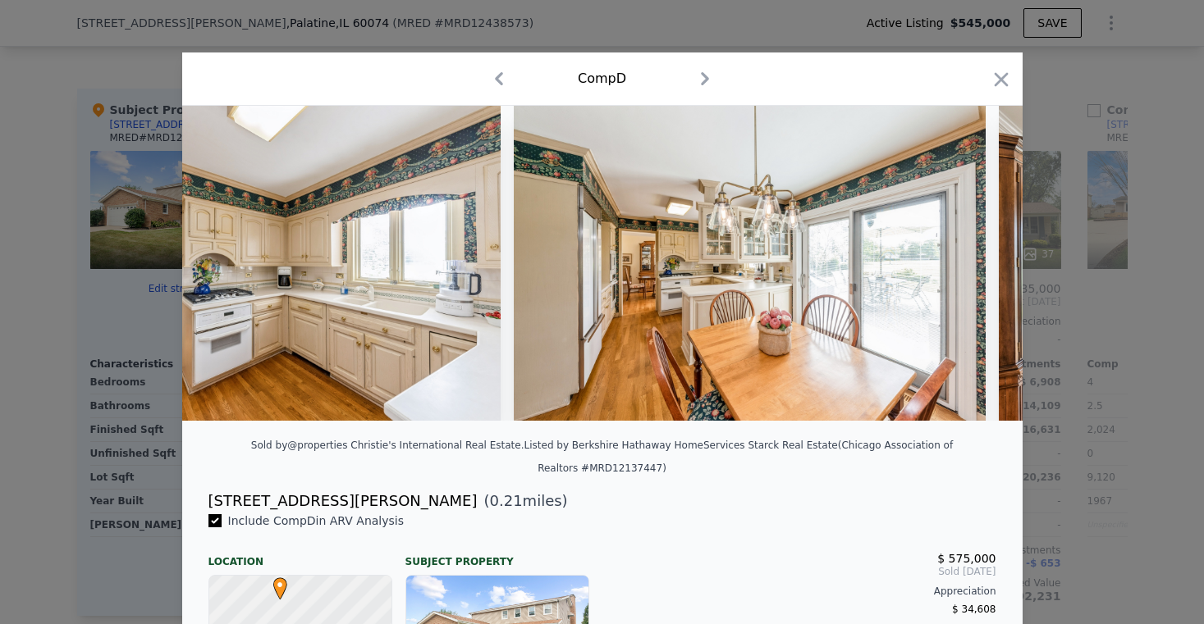
scroll to position [0, 5514]
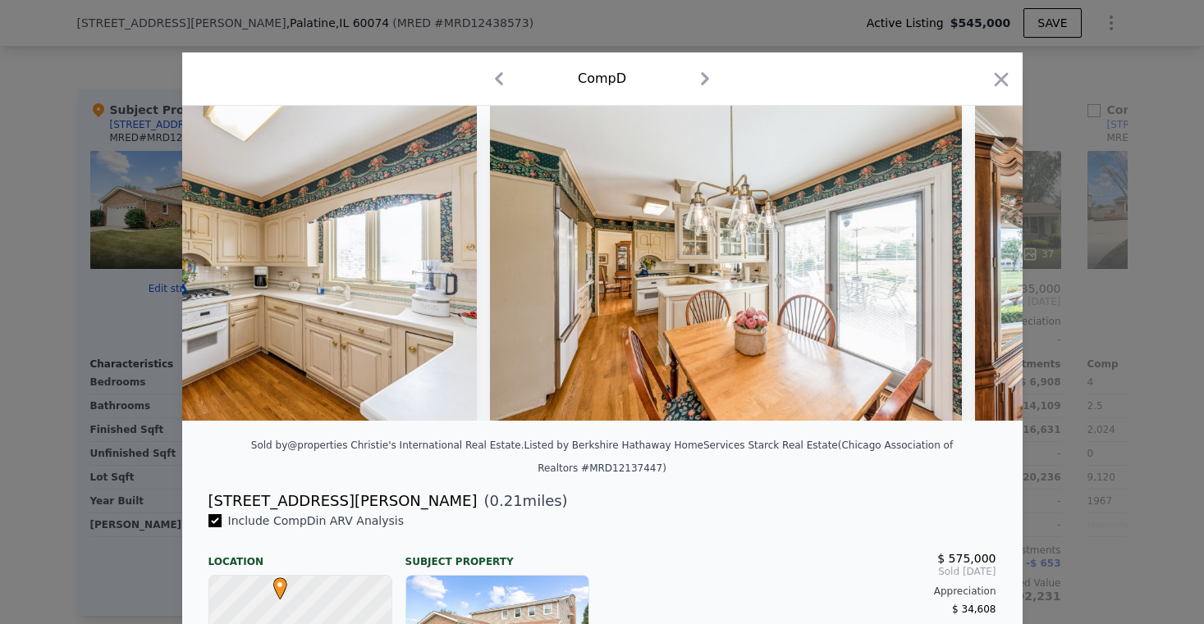
click at [975, 278] on img at bounding box center [1211, 263] width 472 height 315
click at [972, 269] on icon at bounding box center [979, 263] width 33 height 33
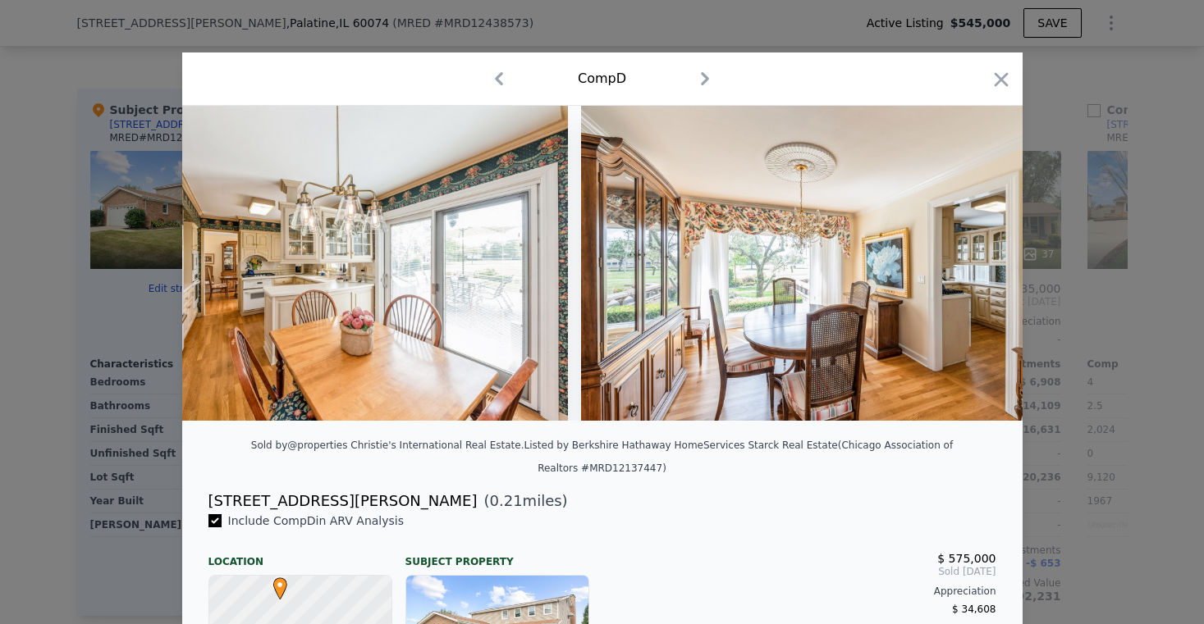
click at [972, 269] on img at bounding box center [817, 263] width 472 height 315
click at [972, 269] on icon at bounding box center [979, 263] width 33 height 33
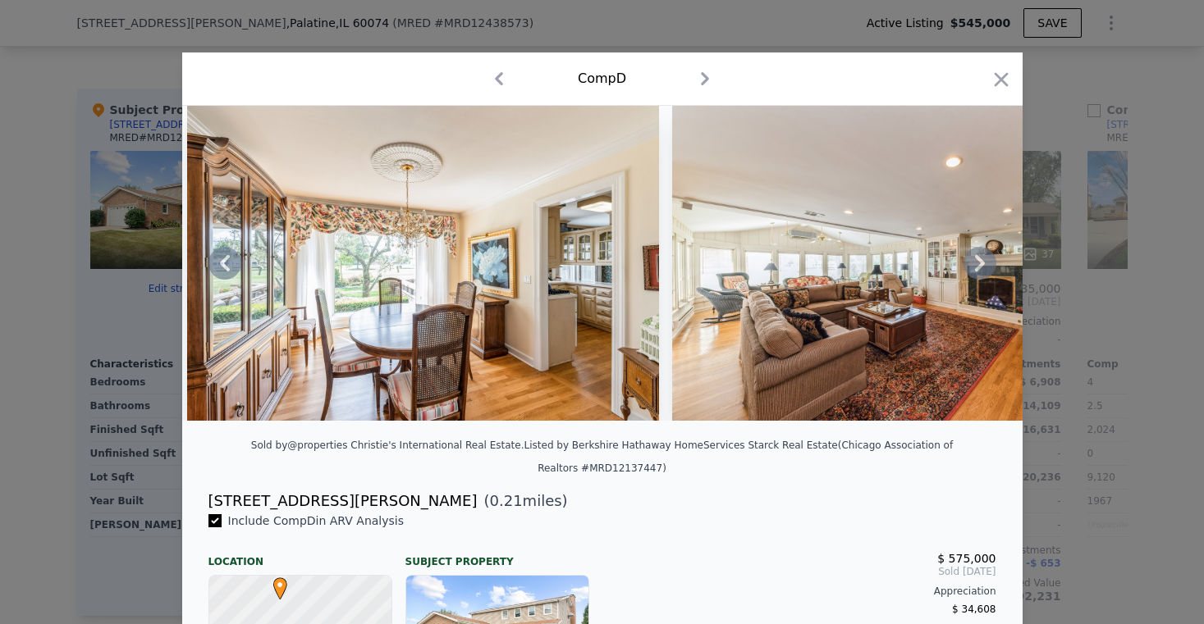
click at [972, 269] on icon at bounding box center [979, 263] width 33 height 33
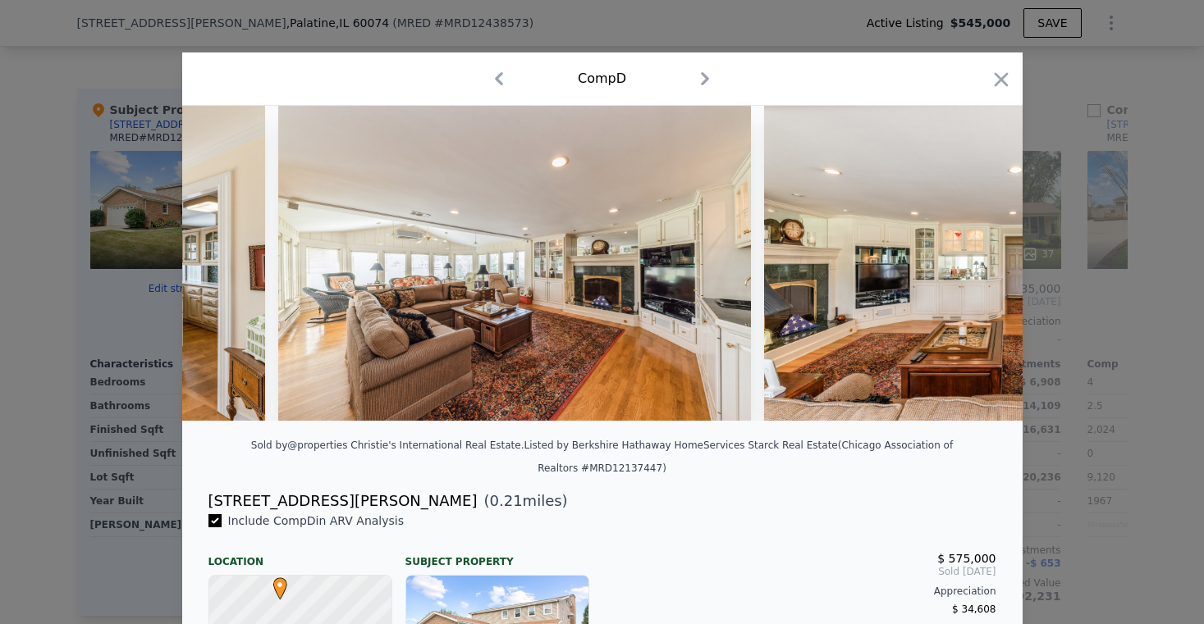
click at [972, 269] on img at bounding box center [1000, 263] width 472 height 315
click at [972, 269] on icon at bounding box center [979, 263] width 33 height 33
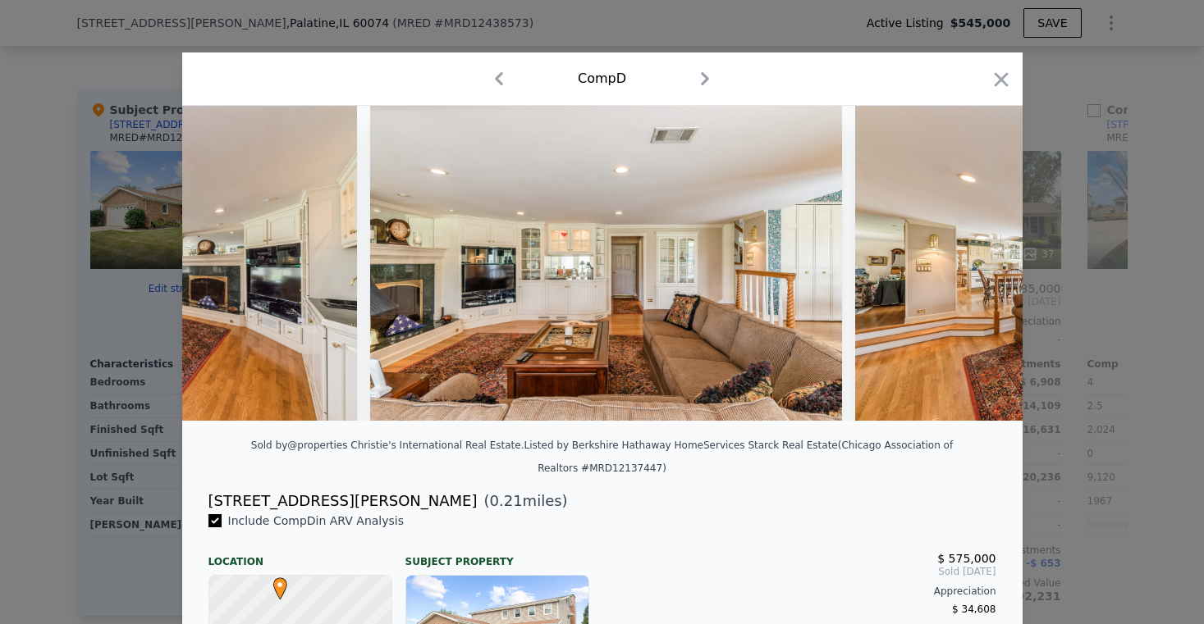
click at [972, 269] on img at bounding box center [1091, 263] width 472 height 315
click at [972, 269] on icon at bounding box center [979, 263] width 33 height 33
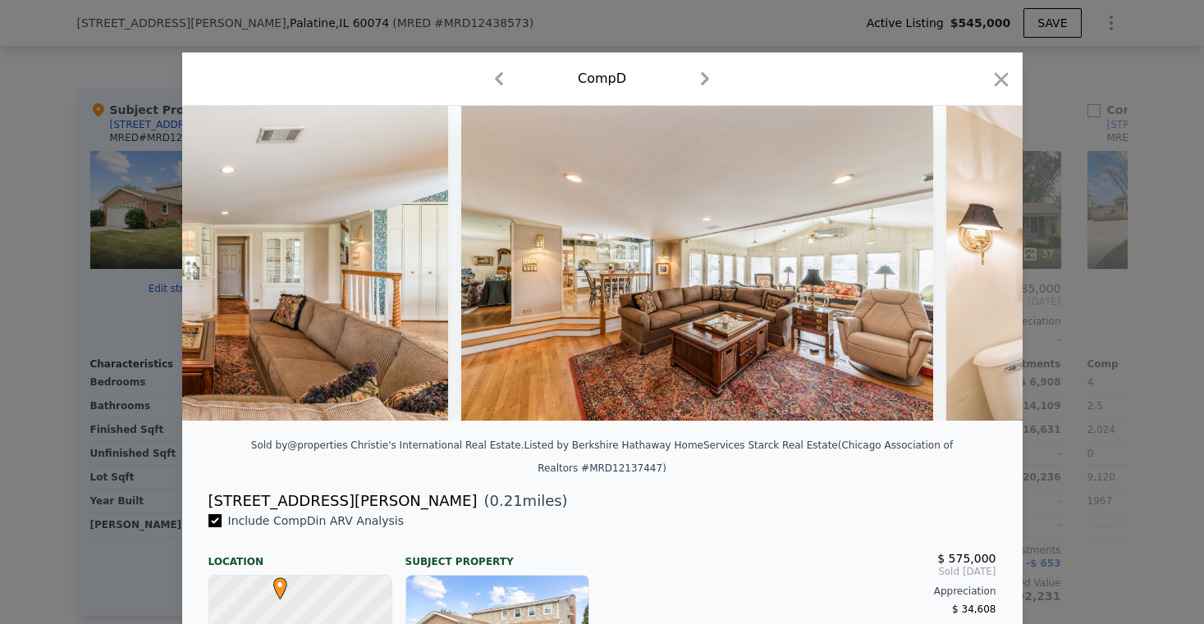
click at [972, 269] on div at bounding box center [602, 263] width 840 height 315
click at [972, 269] on icon at bounding box center [979, 263] width 33 height 33
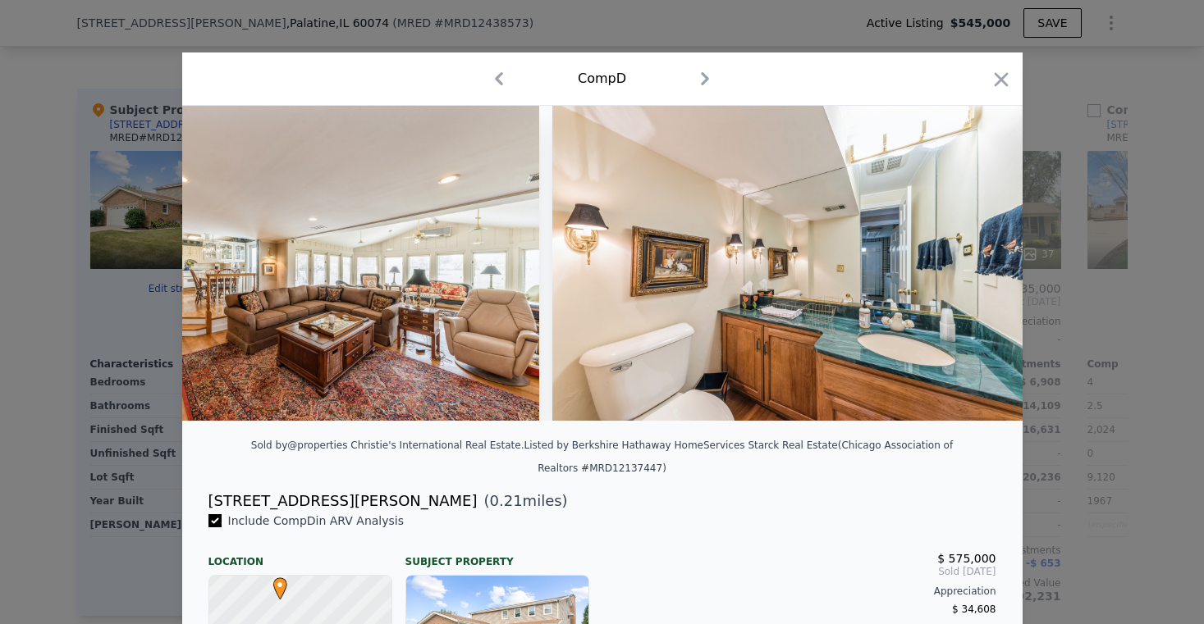
click at [972, 269] on div at bounding box center [602, 263] width 840 height 315
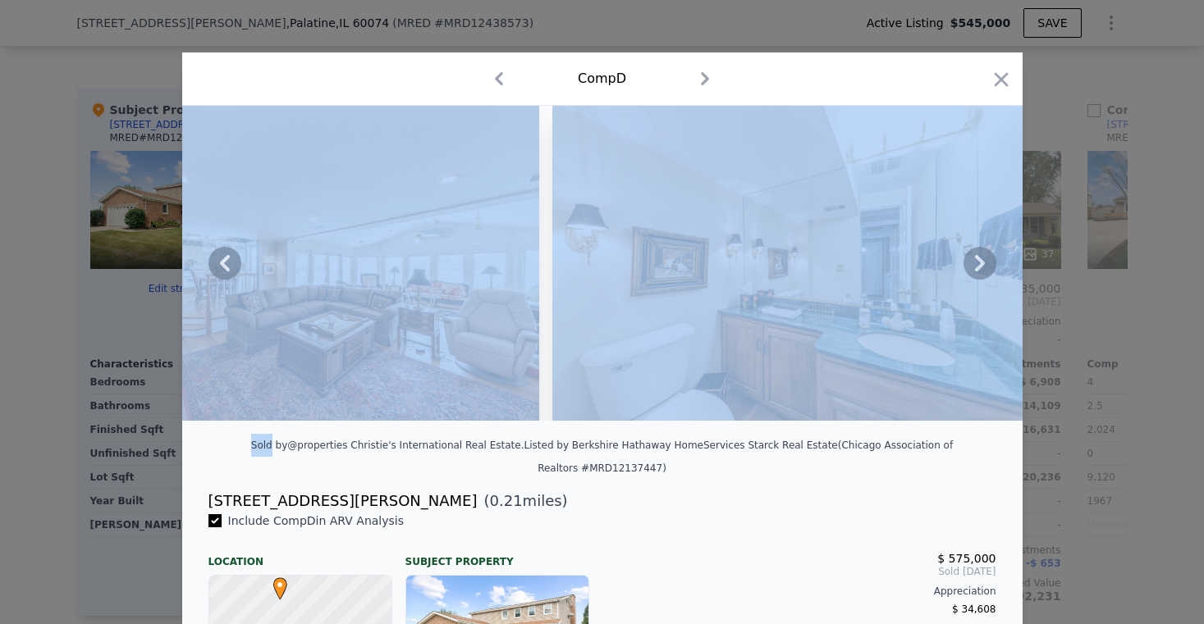
click at [972, 269] on icon at bounding box center [979, 263] width 33 height 33
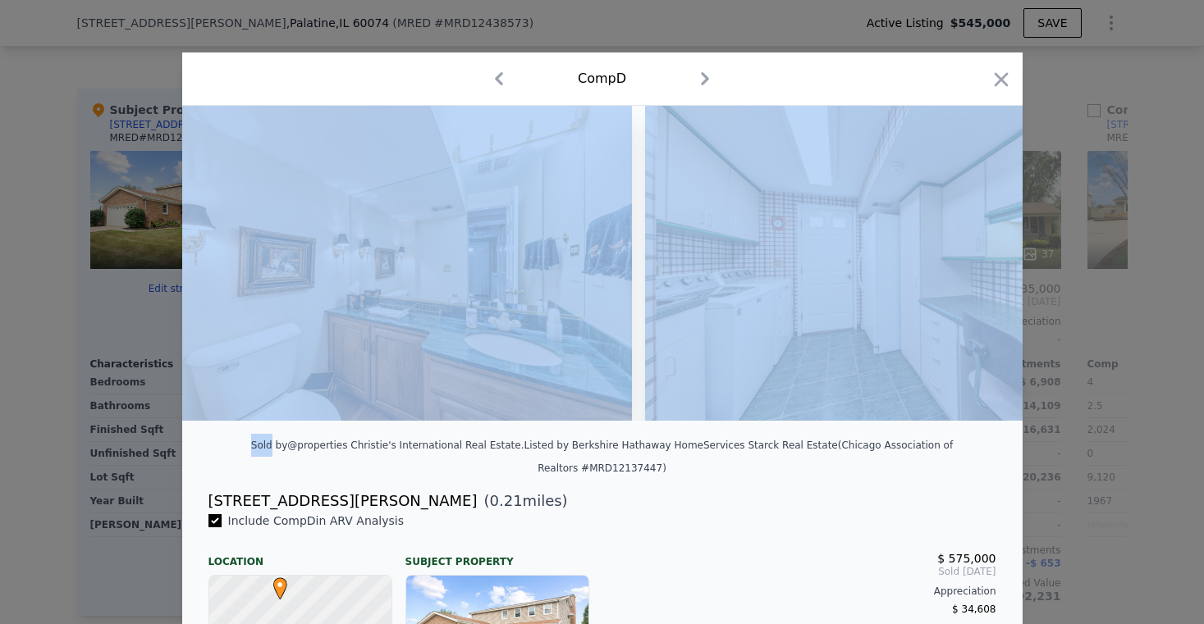
scroll to position [0, 8271]
click at [972, 269] on img at bounding box center [880, 263] width 472 height 315
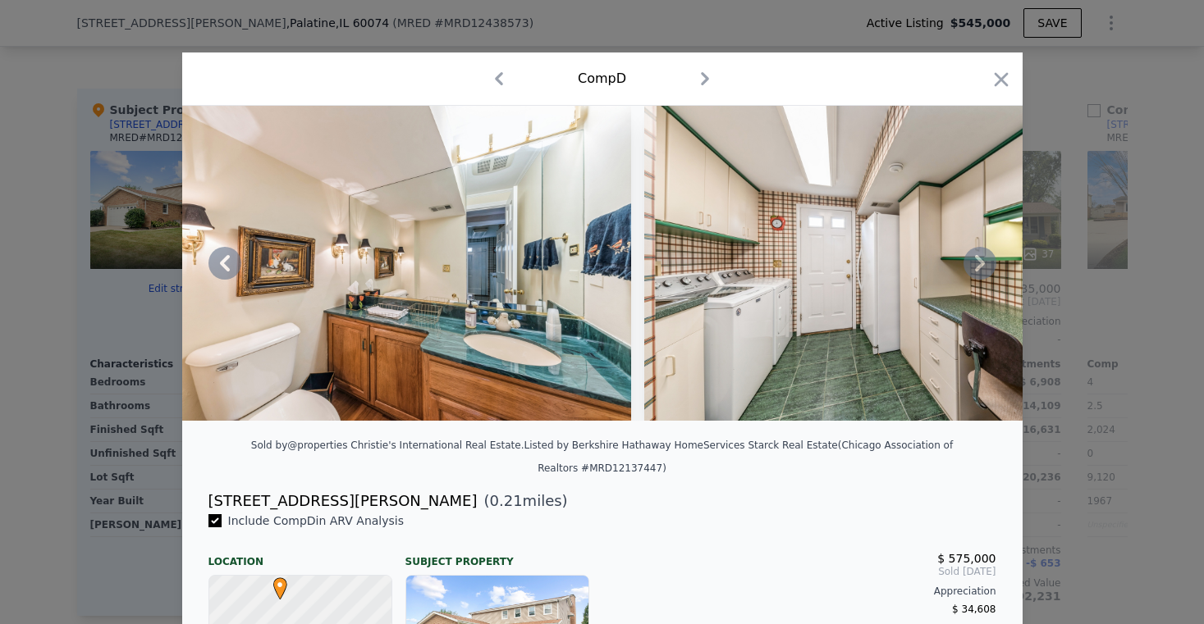
click at [832, 498] on div "[STREET_ADDRESS][PERSON_NAME] ( 0.21 miles)" at bounding box center [602, 501] width 814 height 23
click at [978, 264] on icon at bounding box center [979, 263] width 33 height 33
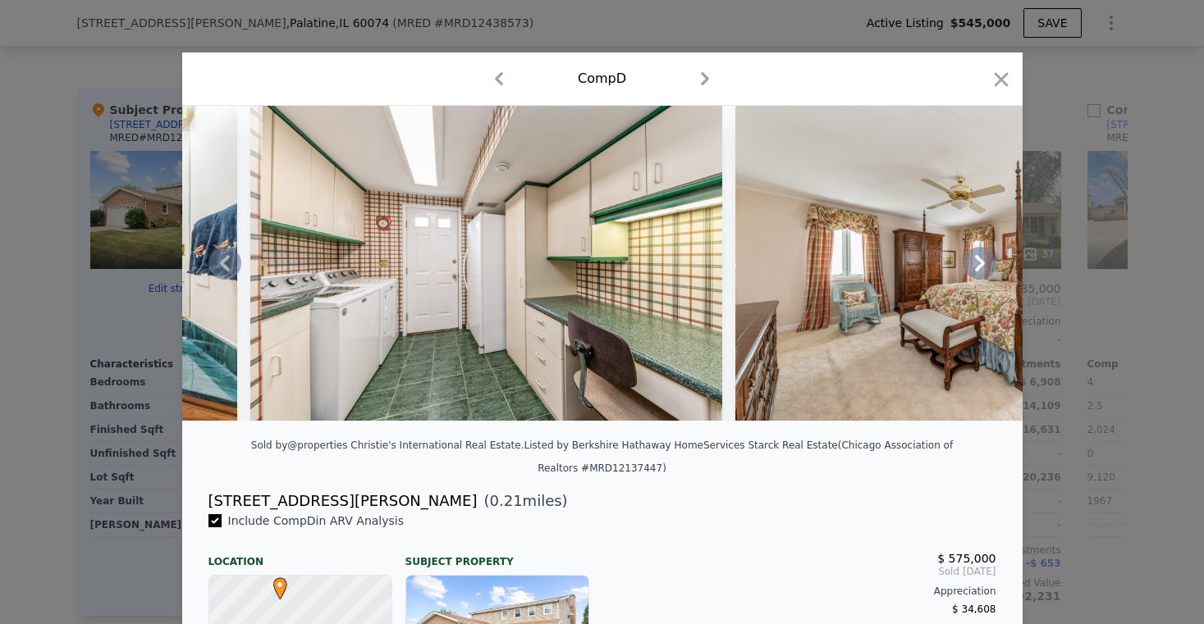
click at [978, 264] on icon at bounding box center [979, 263] width 33 height 33
click at [978, 264] on img at bounding box center [971, 263] width 472 height 315
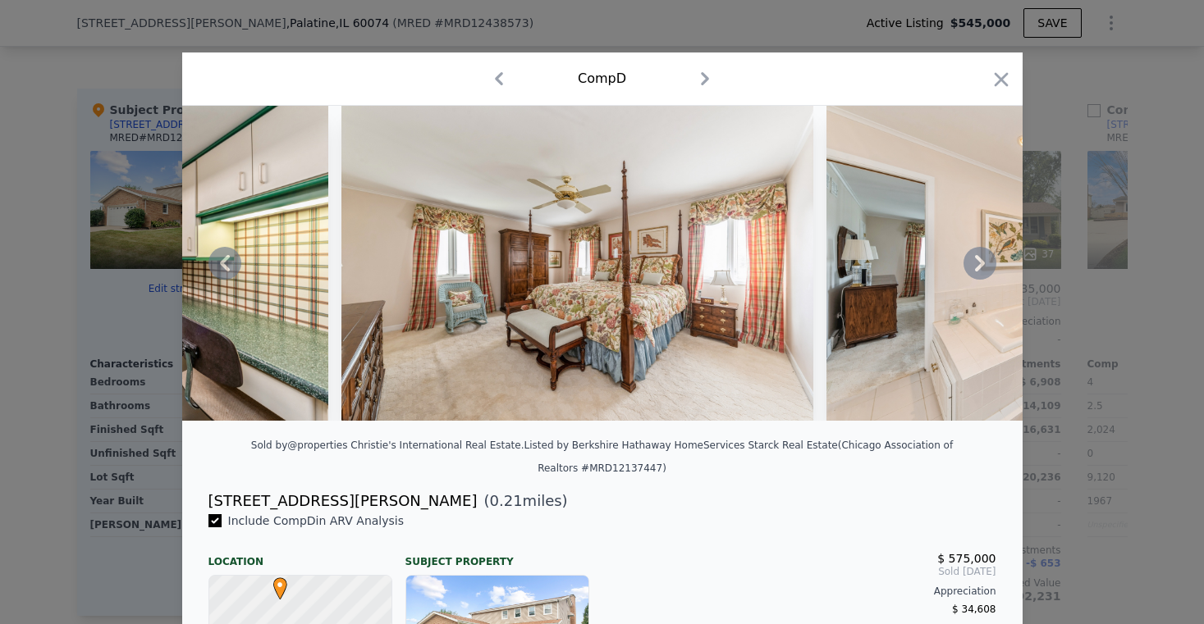
click at [978, 264] on icon at bounding box center [979, 263] width 33 height 33
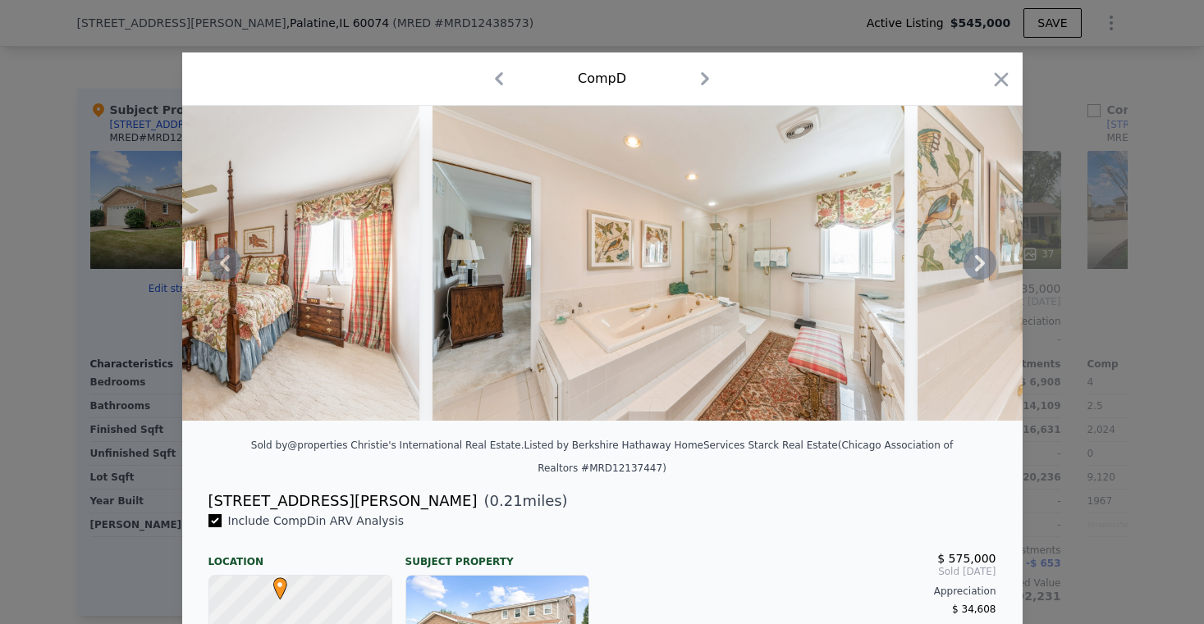
click at [975, 272] on icon at bounding box center [980, 263] width 10 height 16
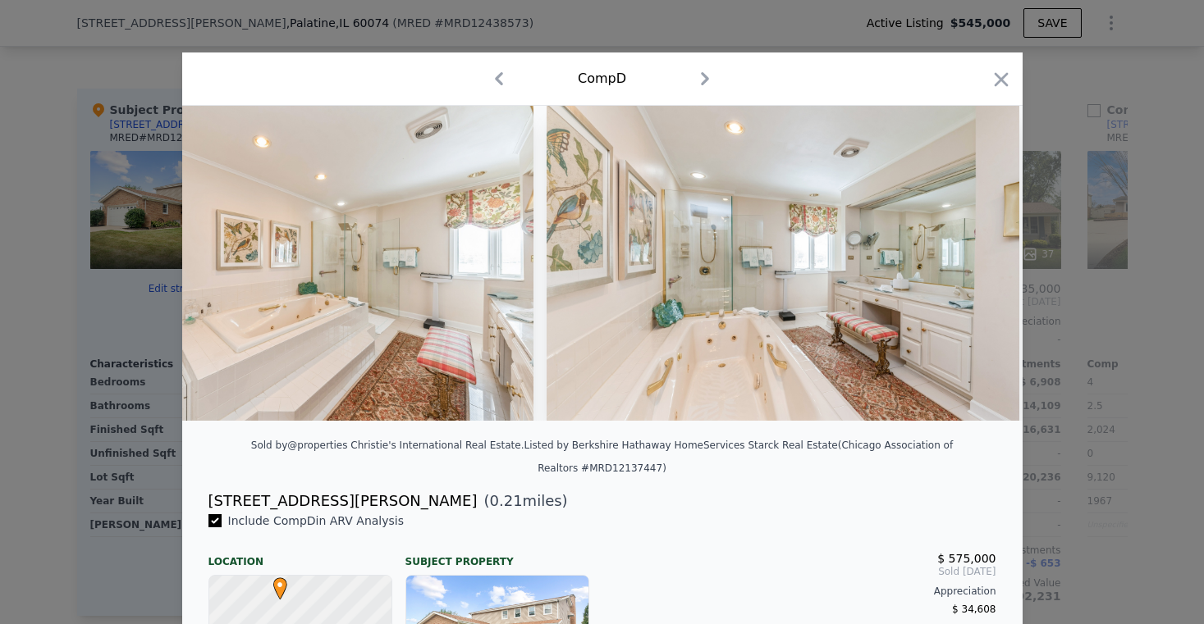
scroll to position [0, 9846]
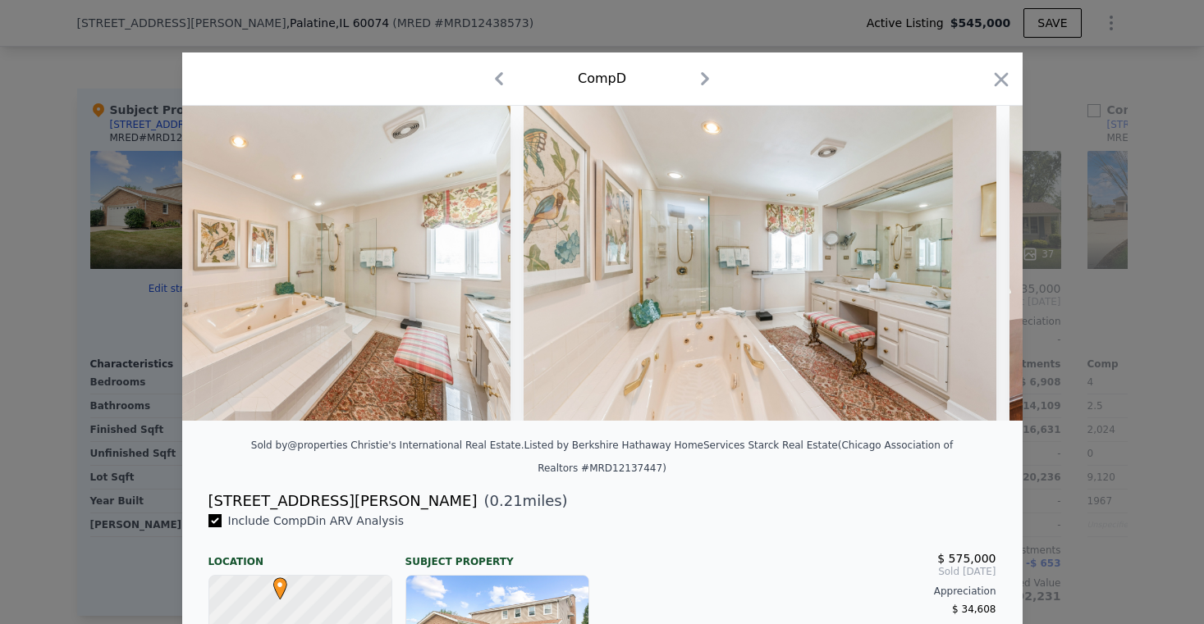
click at [974, 272] on div at bounding box center [602, 263] width 840 height 315
click at [975, 272] on icon at bounding box center [980, 263] width 10 height 16
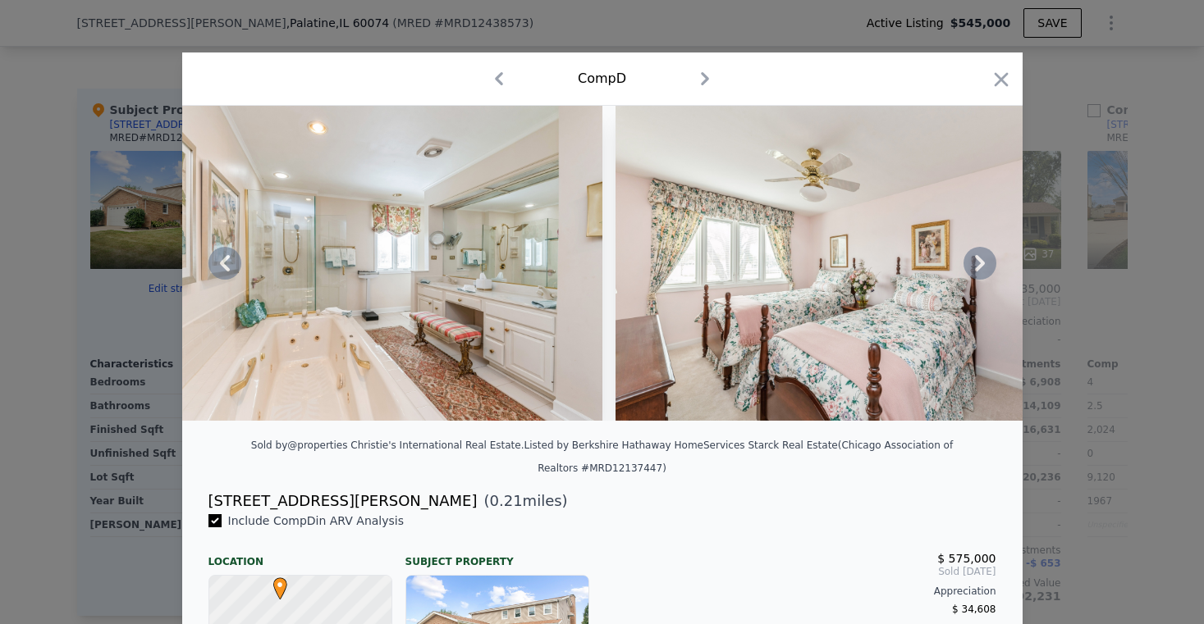
click at [975, 272] on icon at bounding box center [980, 263] width 10 height 16
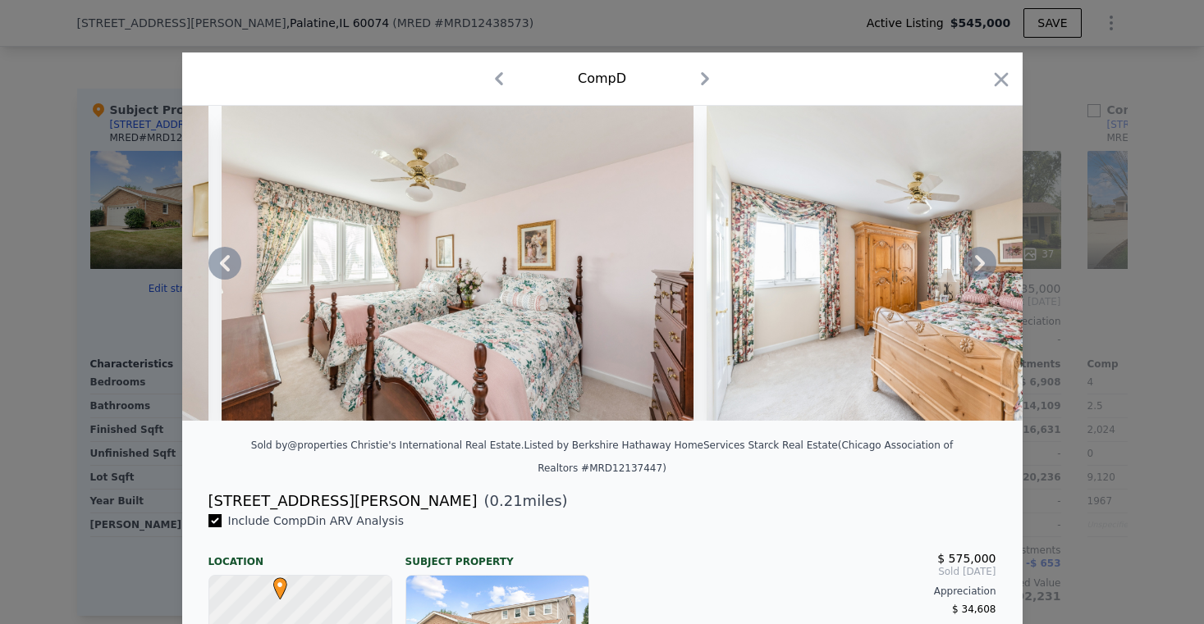
click at [975, 272] on icon at bounding box center [980, 263] width 10 height 16
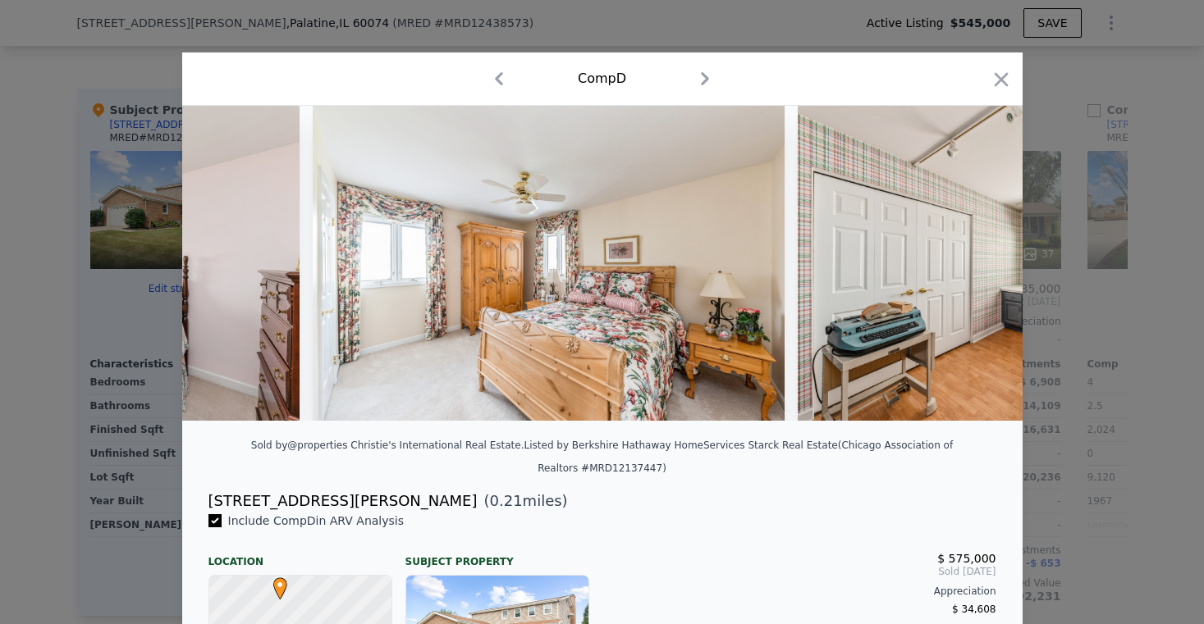
click at [974, 272] on img at bounding box center [1034, 263] width 472 height 315
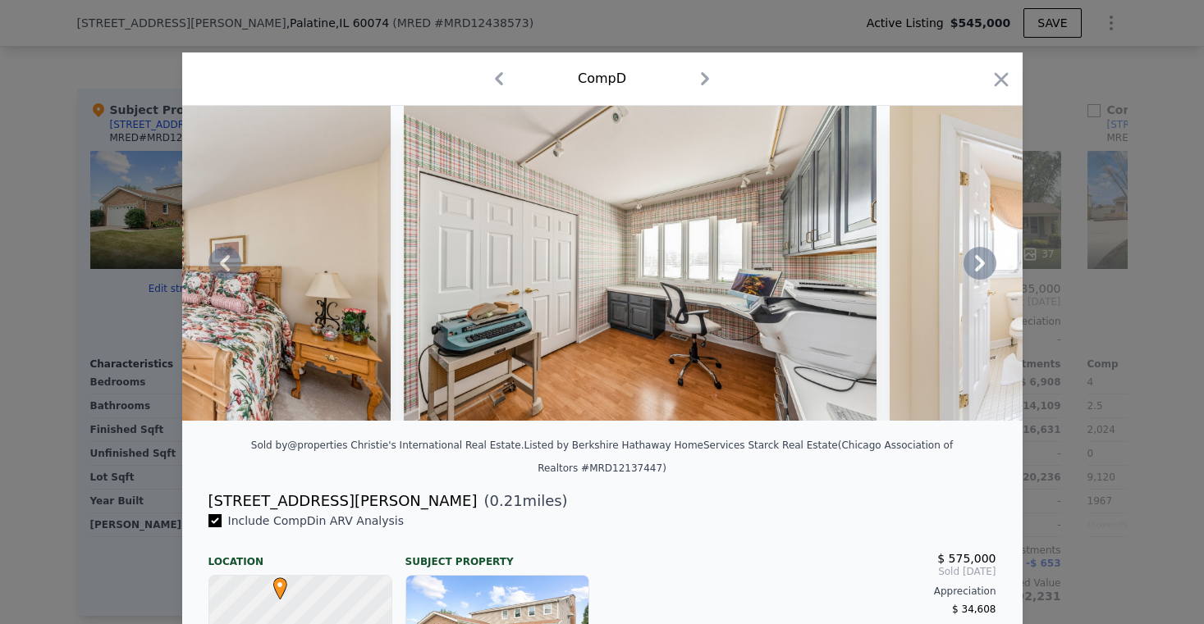
click at [975, 272] on icon at bounding box center [980, 263] width 10 height 16
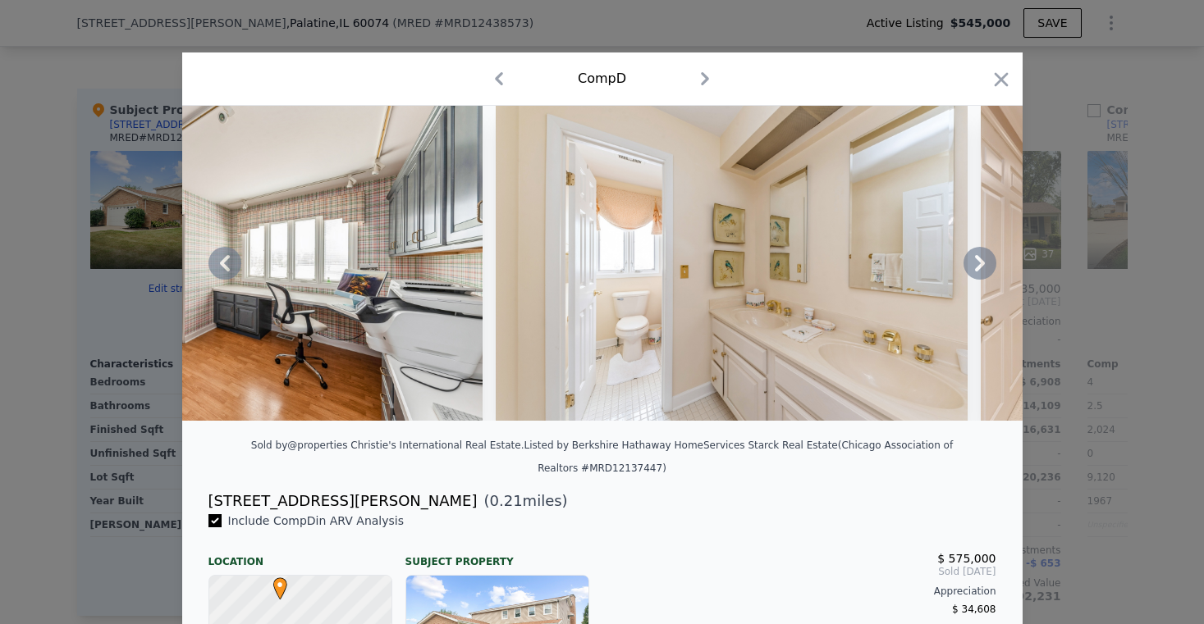
click at [975, 272] on icon at bounding box center [980, 263] width 10 height 16
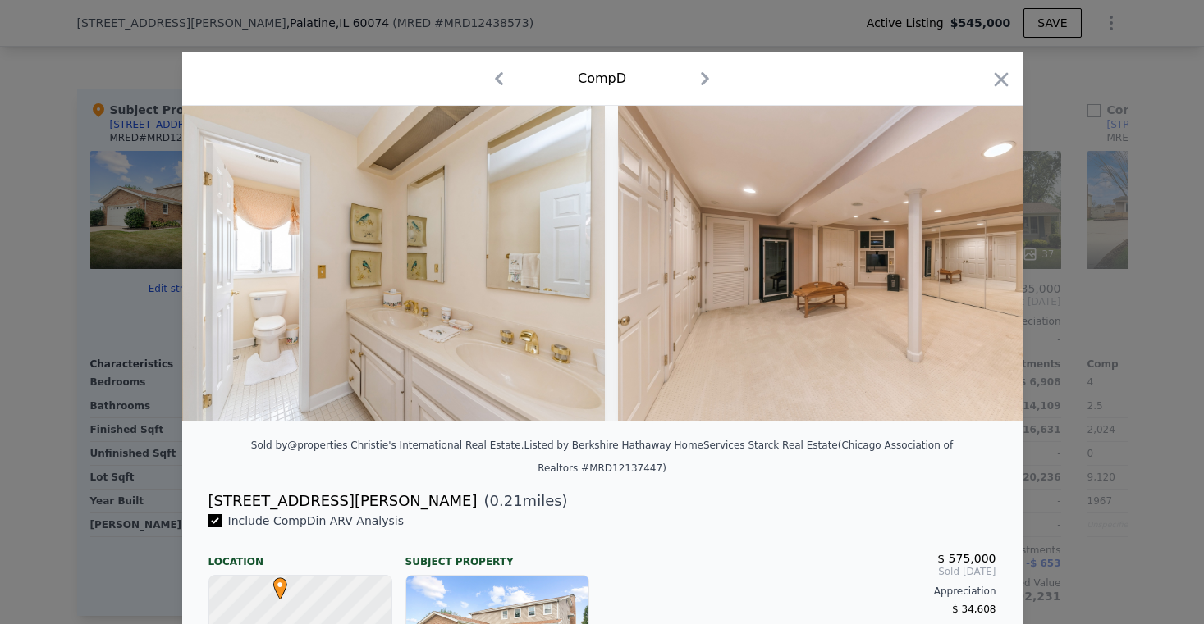
scroll to position [0, 12209]
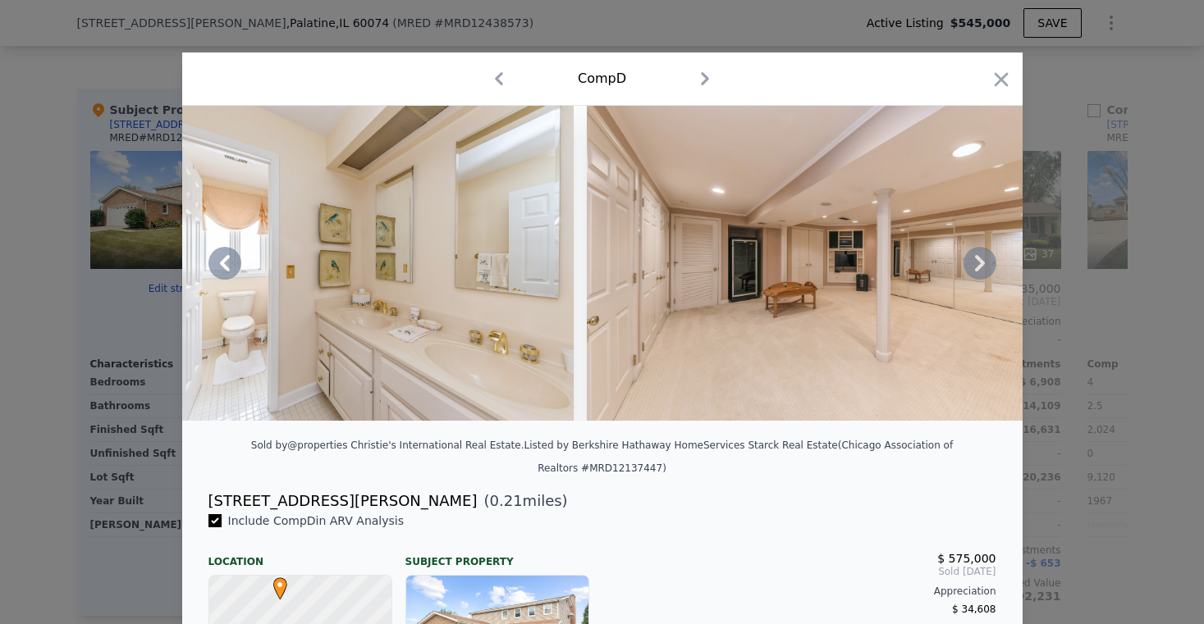
click at [975, 272] on icon at bounding box center [980, 263] width 10 height 16
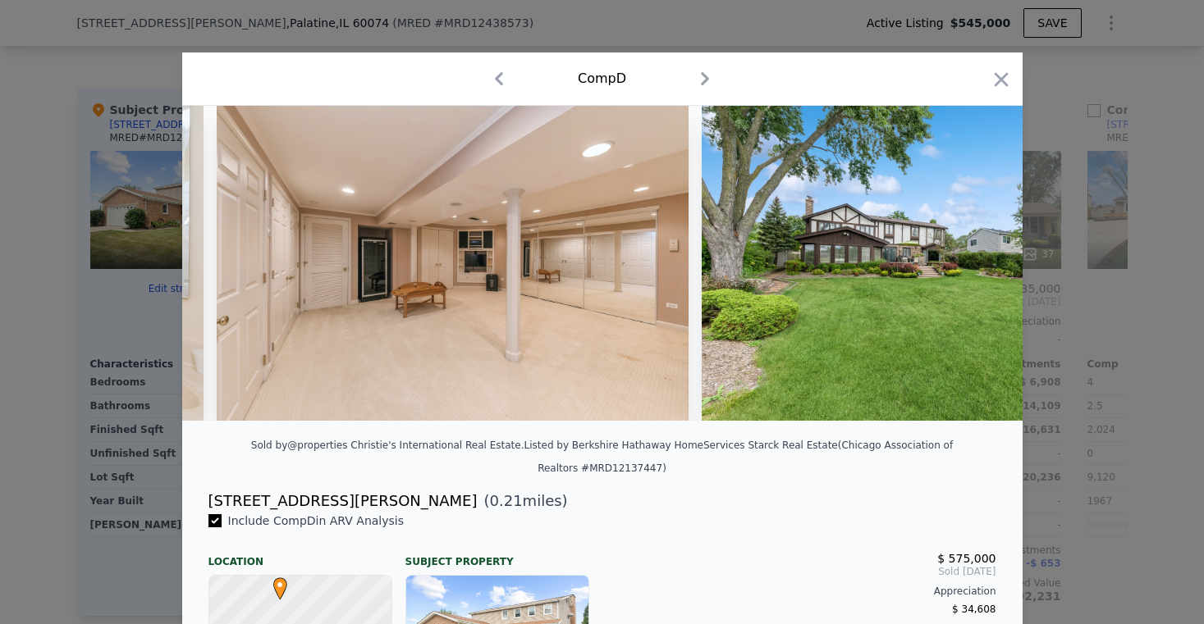
scroll to position [0, 12603]
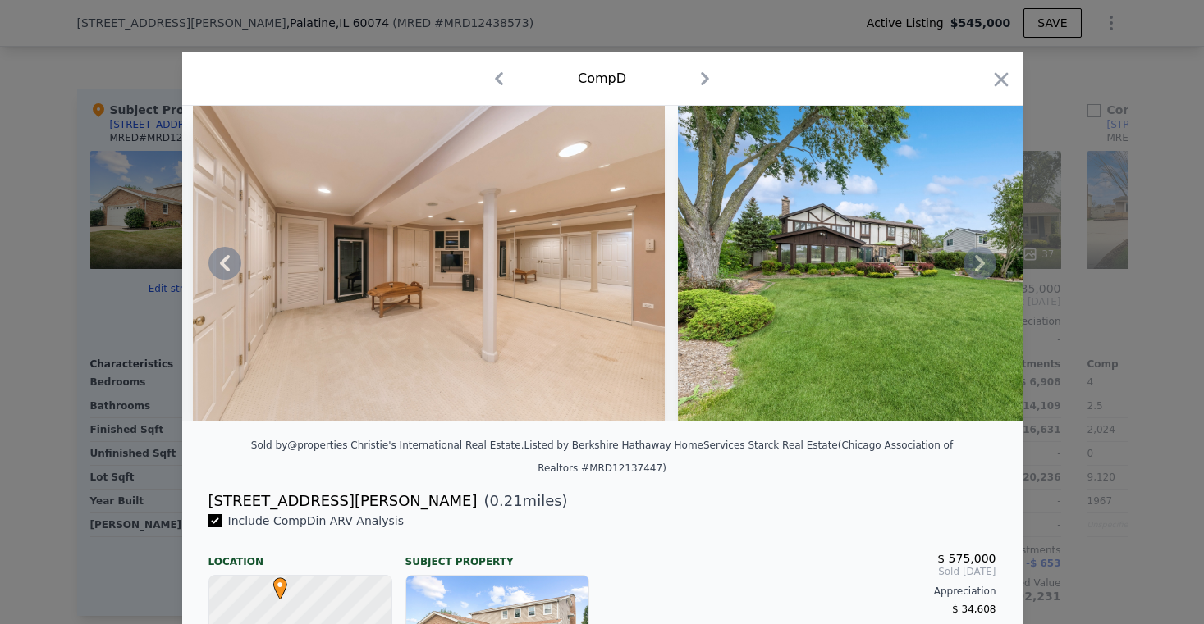
click at [975, 272] on icon at bounding box center [980, 263] width 10 height 16
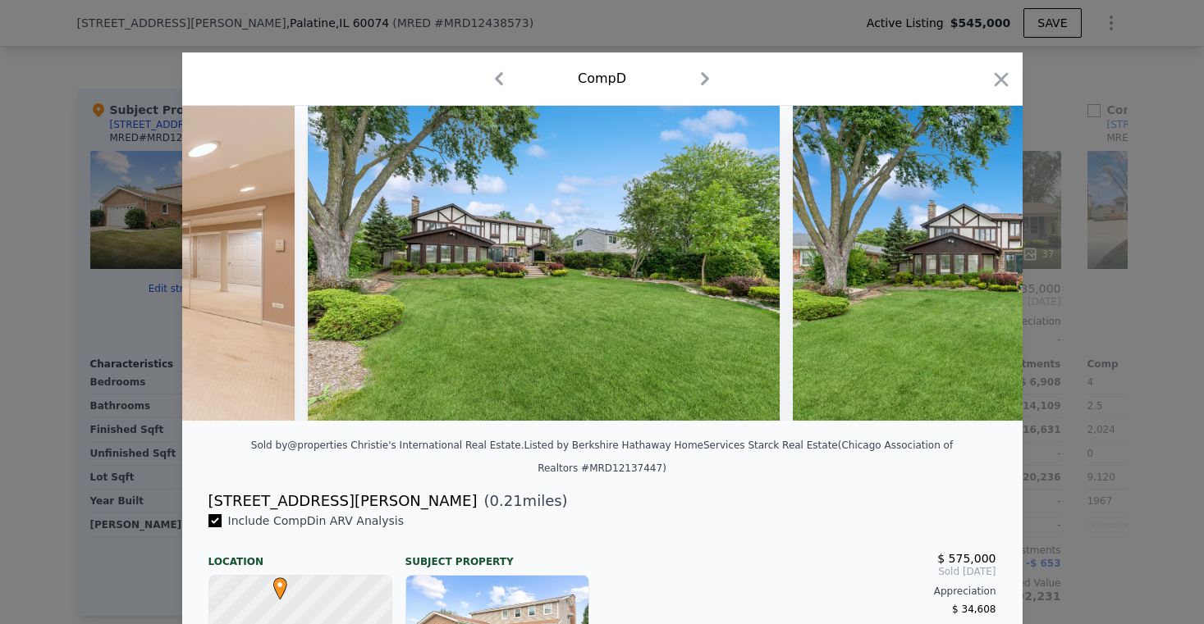
scroll to position [0, 12997]
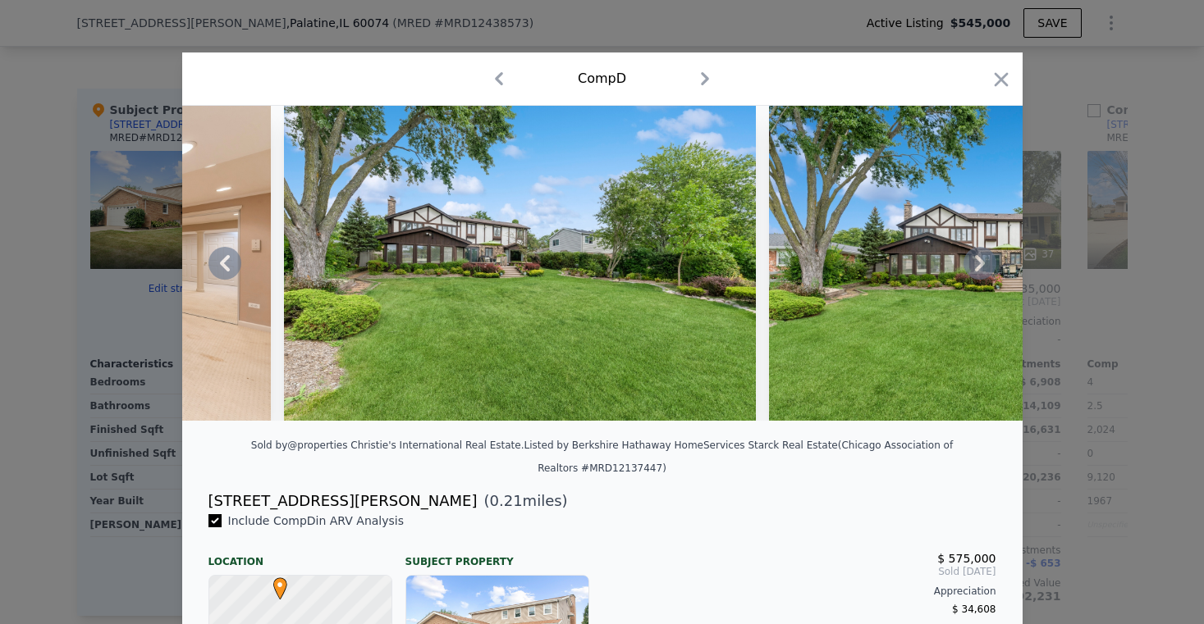
click at [975, 272] on icon at bounding box center [980, 263] width 10 height 16
click at [974, 272] on img at bounding box center [1005, 263] width 472 height 315
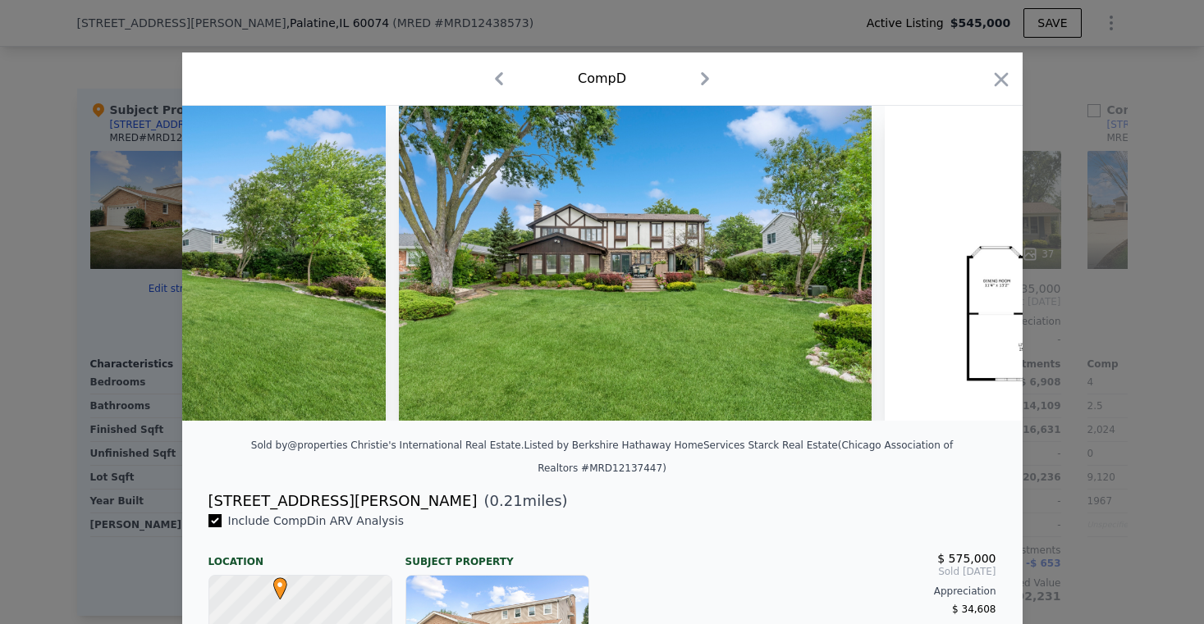
scroll to position [0, 13391]
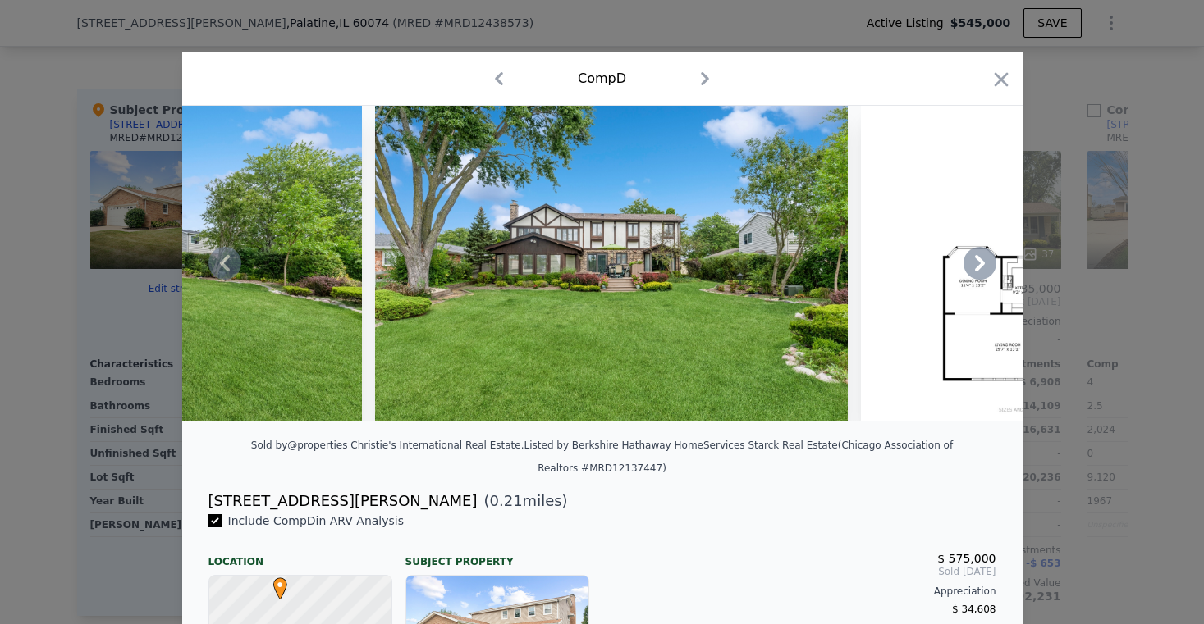
click at [975, 272] on icon at bounding box center [980, 263] width 10 height 16
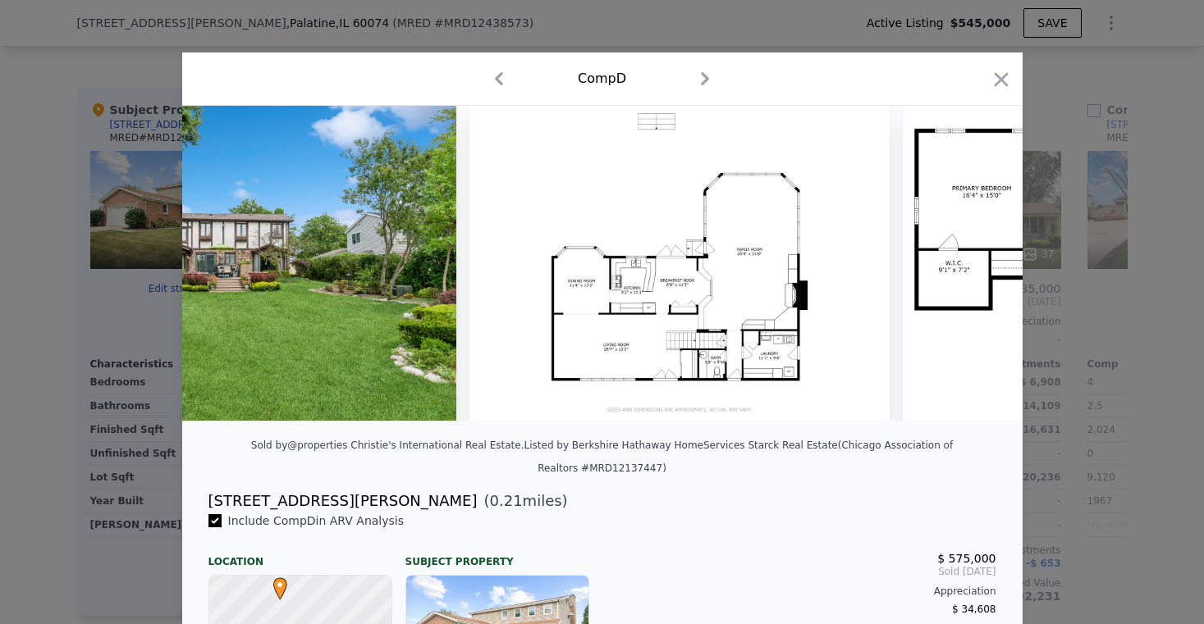
scroll to position [0, 13785]
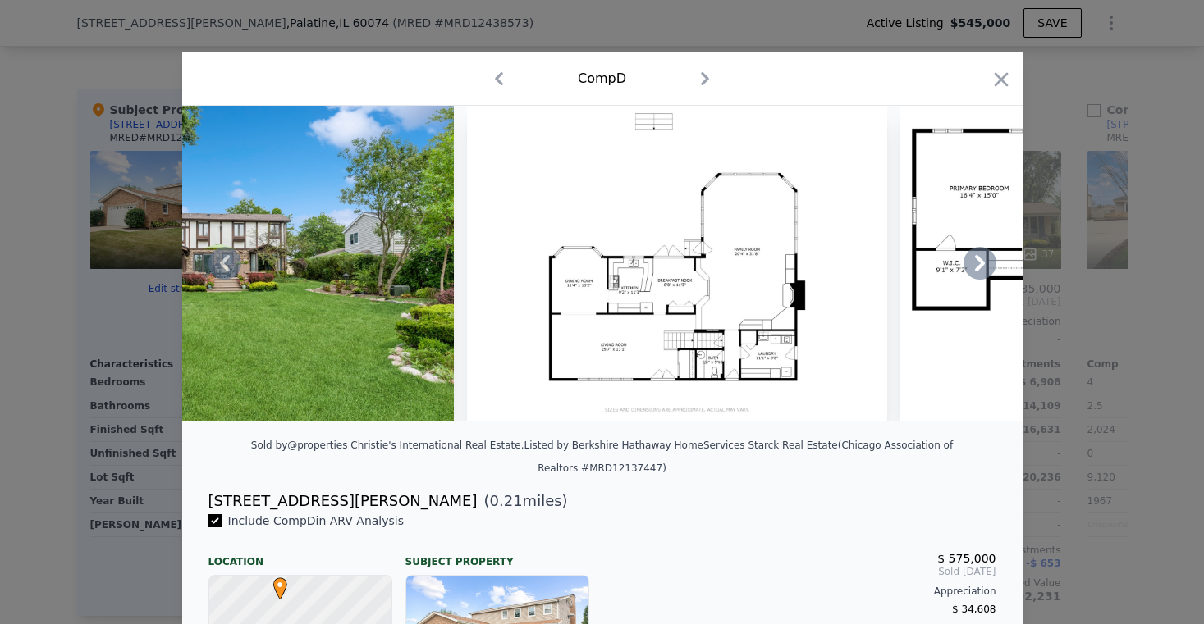
click at [975, 272] on icon at bounding box center [980, 263] width 10 height 16
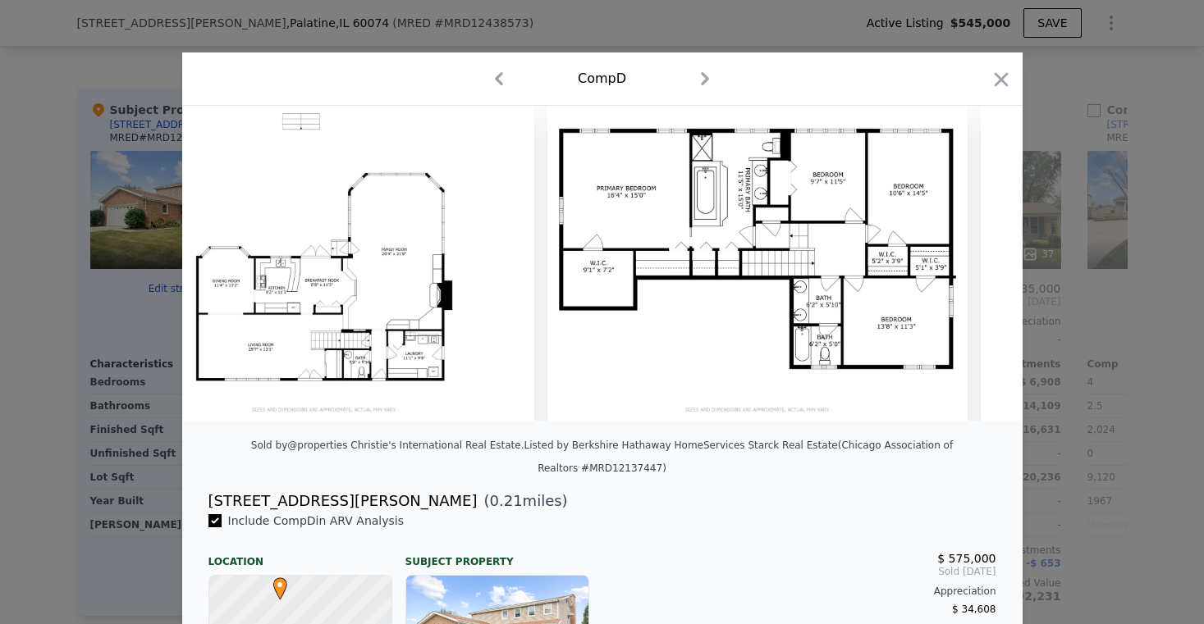
scroll to position [0, 14179]
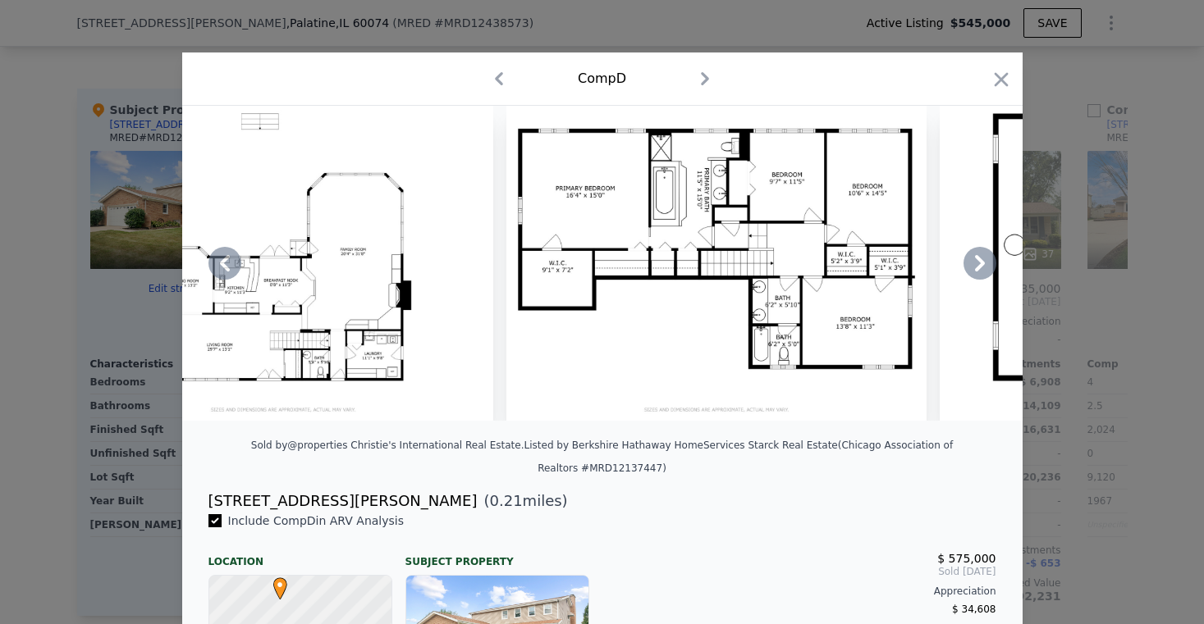
click at [975, 272] on icon at bounding box center [980, 263] width 10 height 16
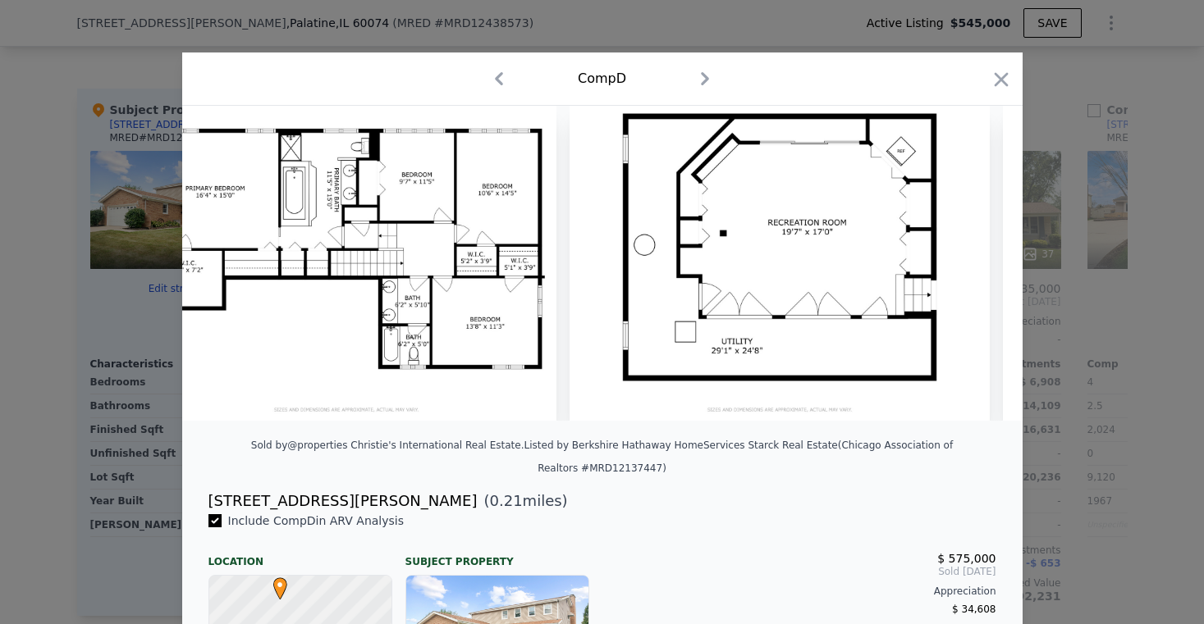
scroll to position [0, 14573]
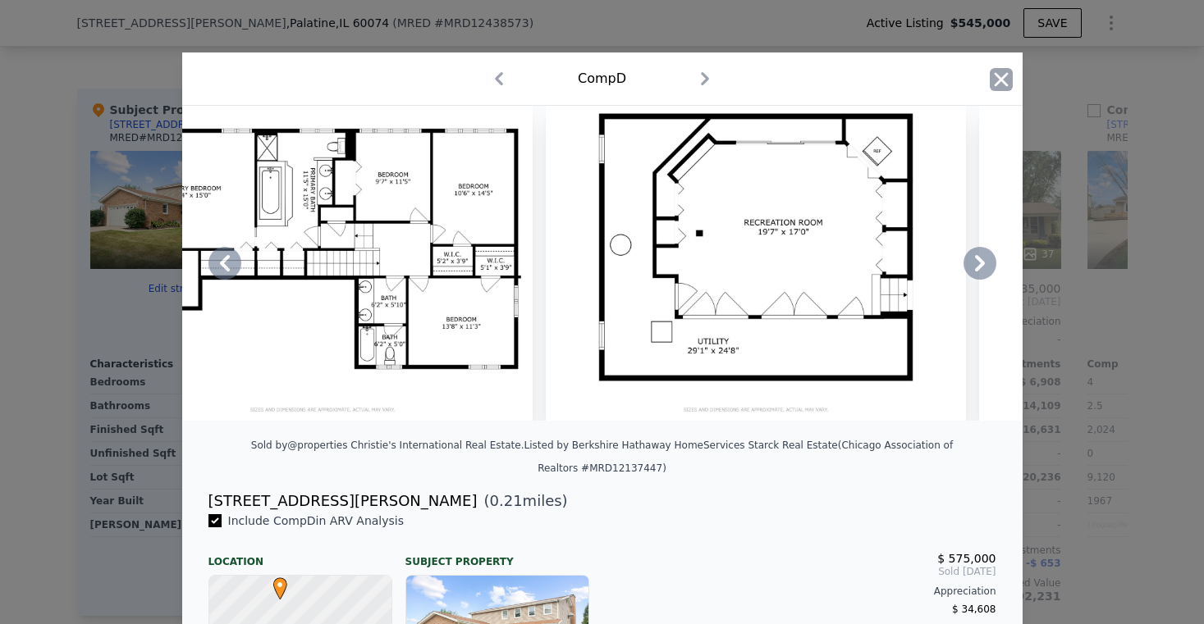
click at [999, 78] on icon "button" at bounding box center [1001, 79] width 23 height 23
